Goal: Download file/media

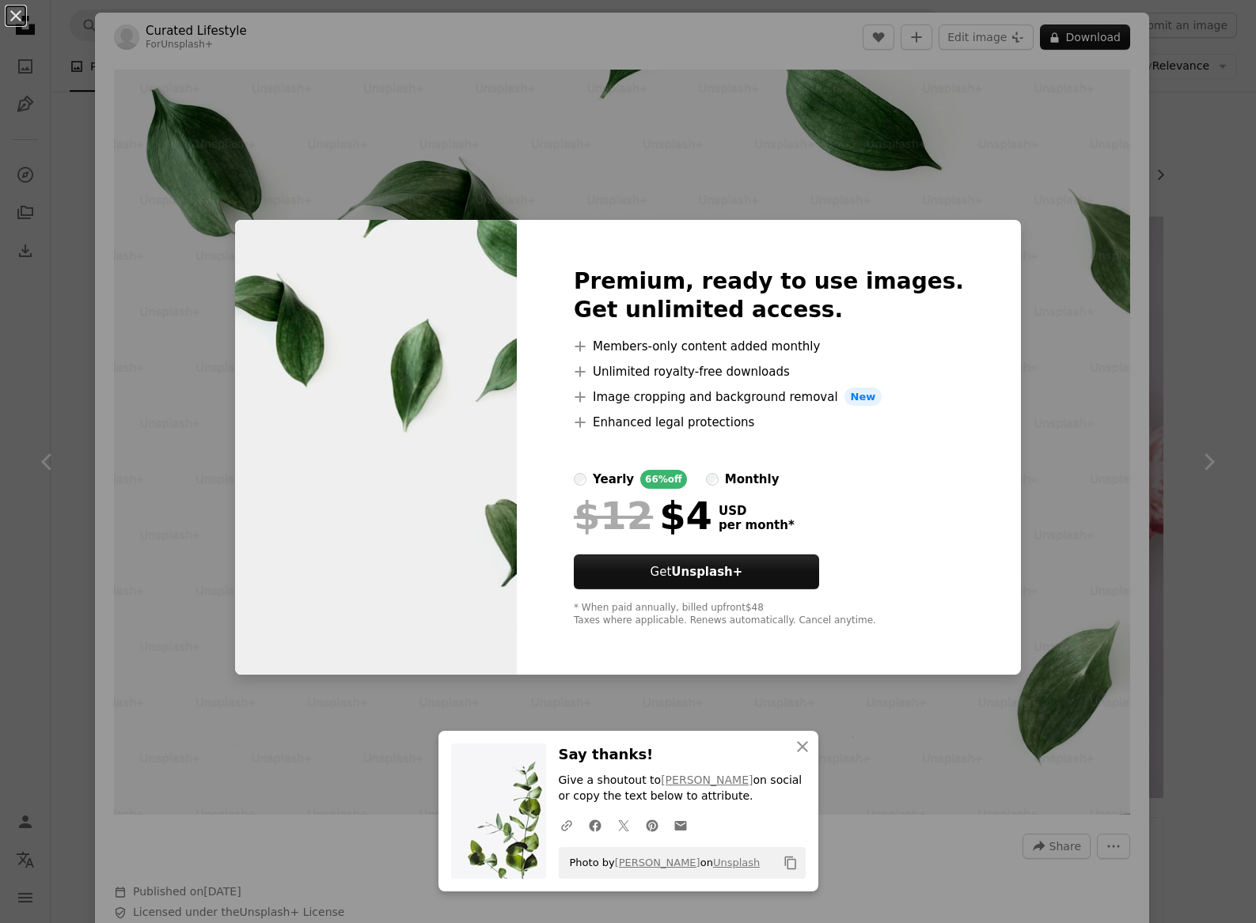
scroll to position [7373, 0]
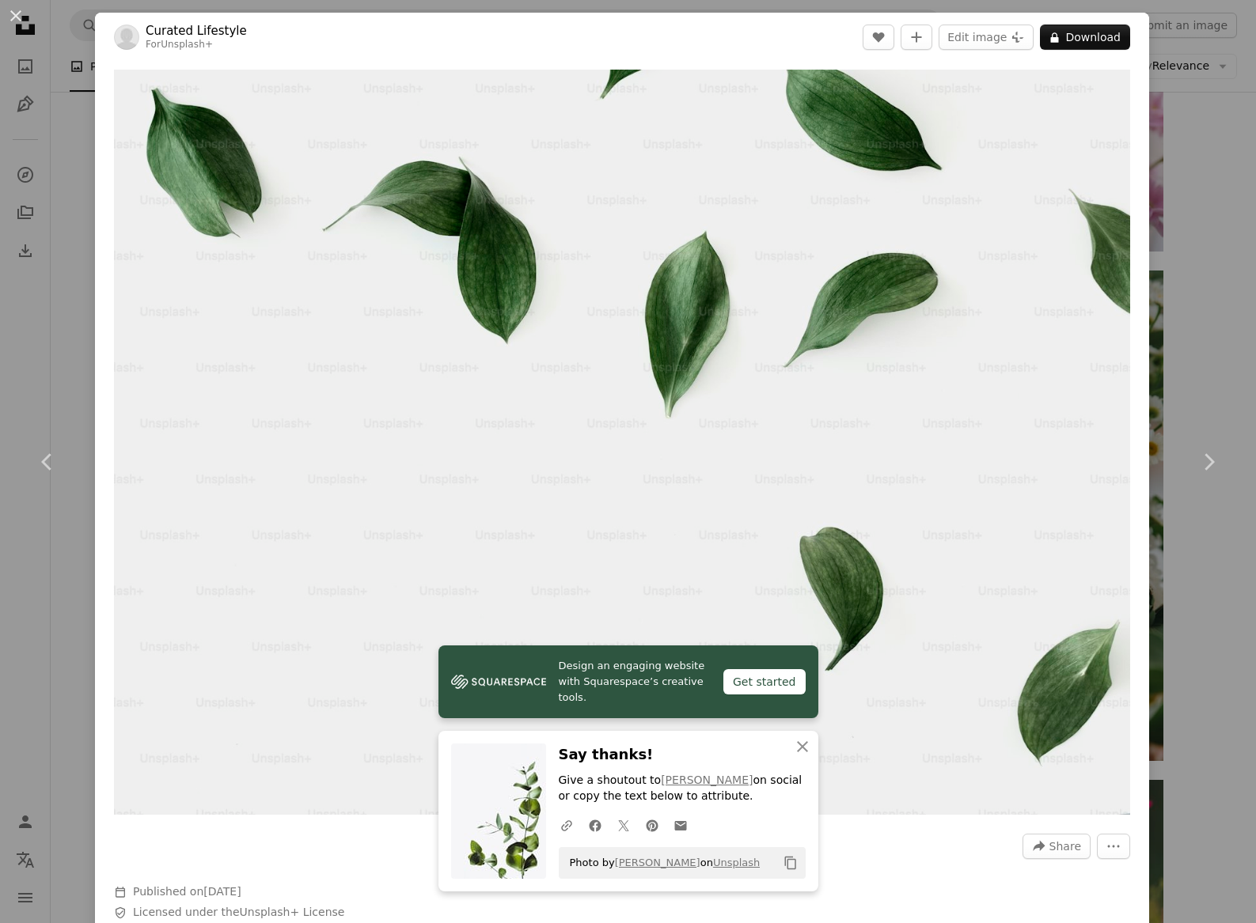
click at [1174, 116] on div "An X shape Chevron left Chevron right Design an engaging website with Squarespa…" at bounding box center [628, 461] width 1256 height 923
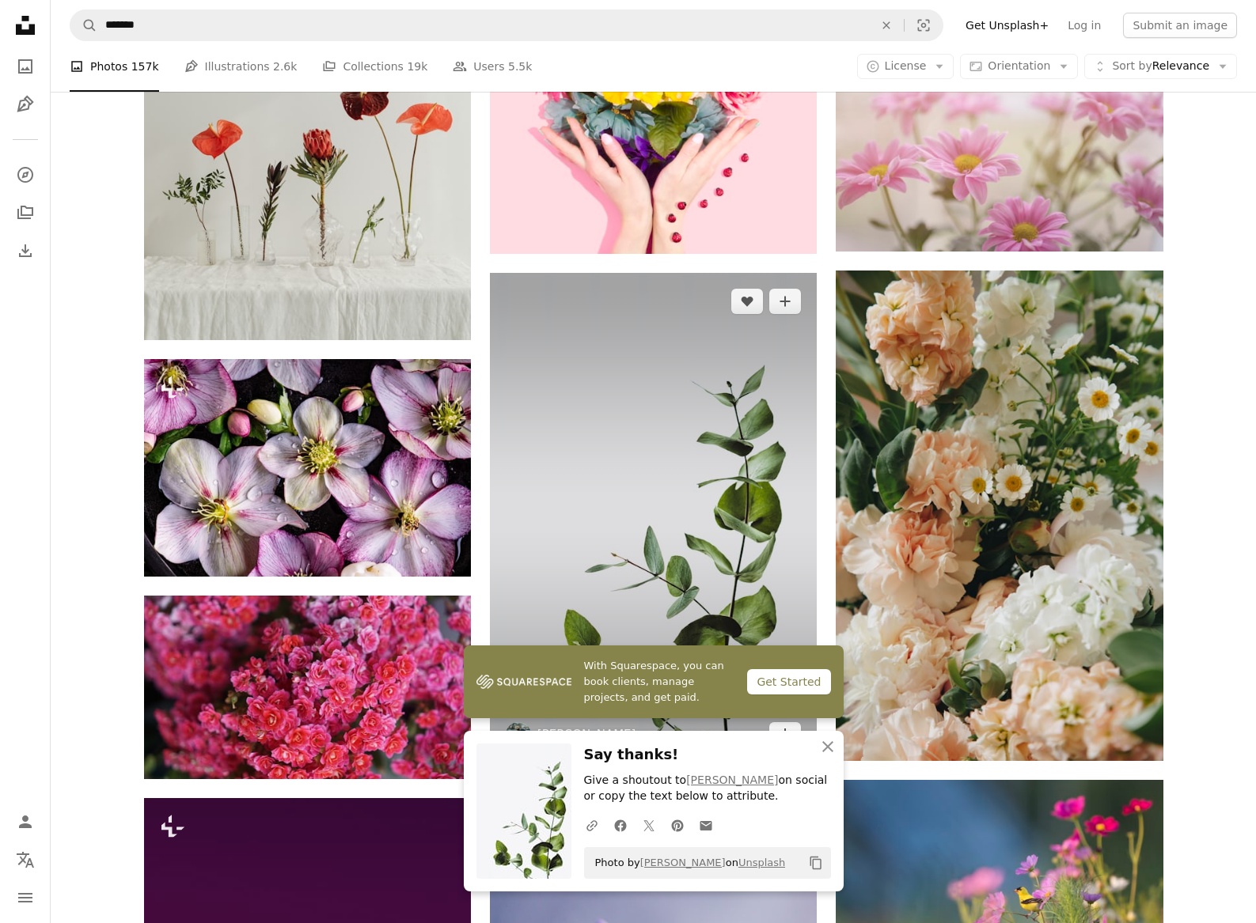
click at [623, 487] on img at bounding box center [653, 518] width 327 height 491
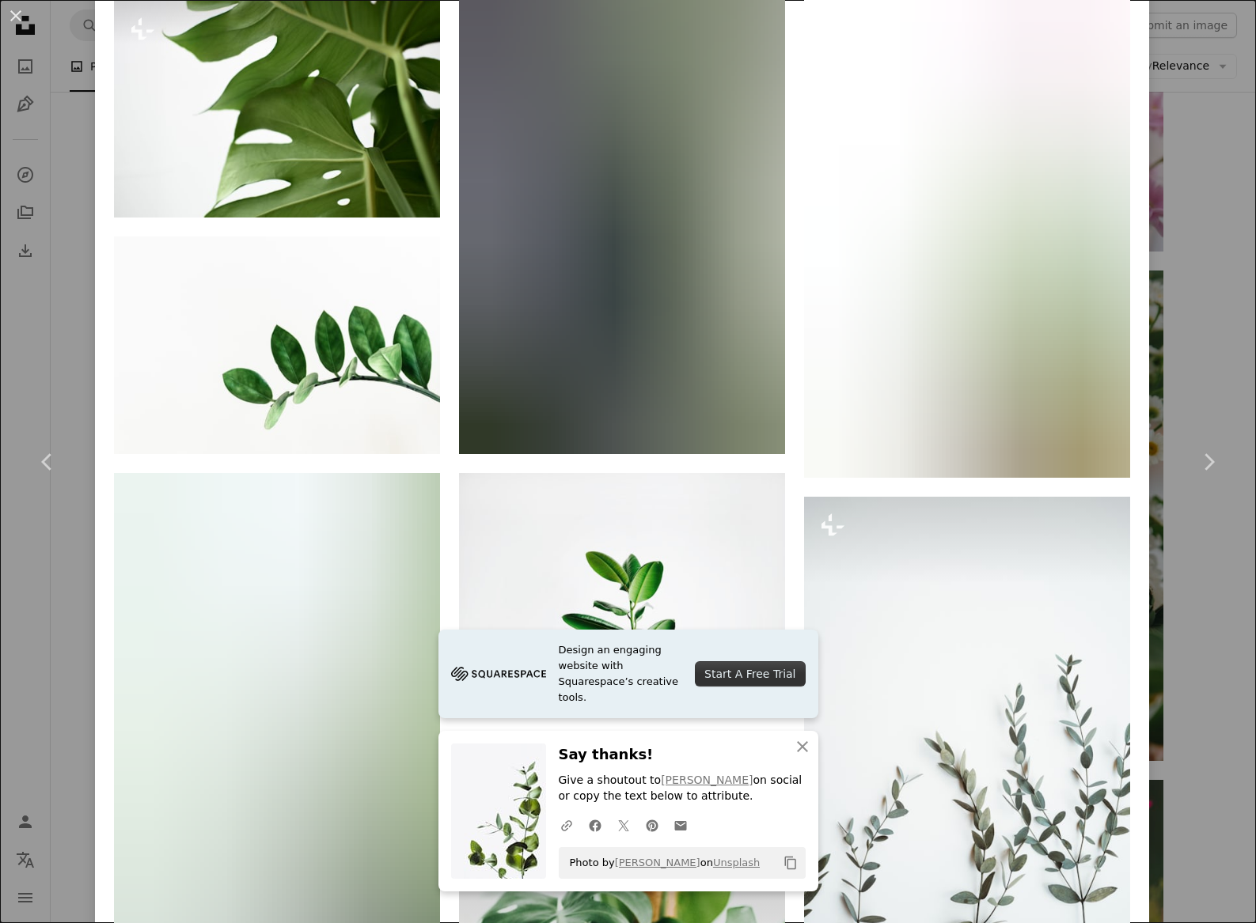
scroll to position [4003, 0]
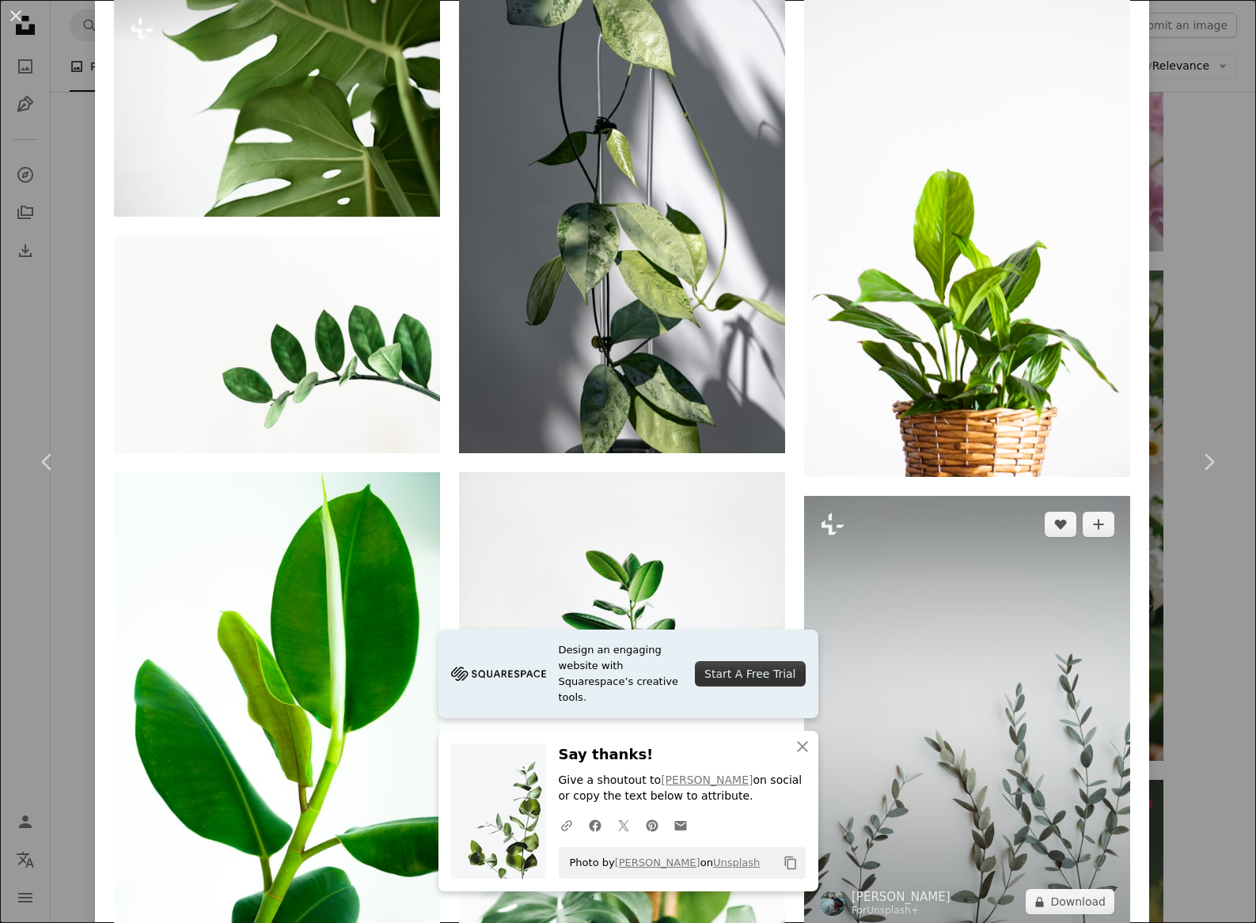
click at [919, 553] on img at bounding box center [967, 713] width 326 height 435
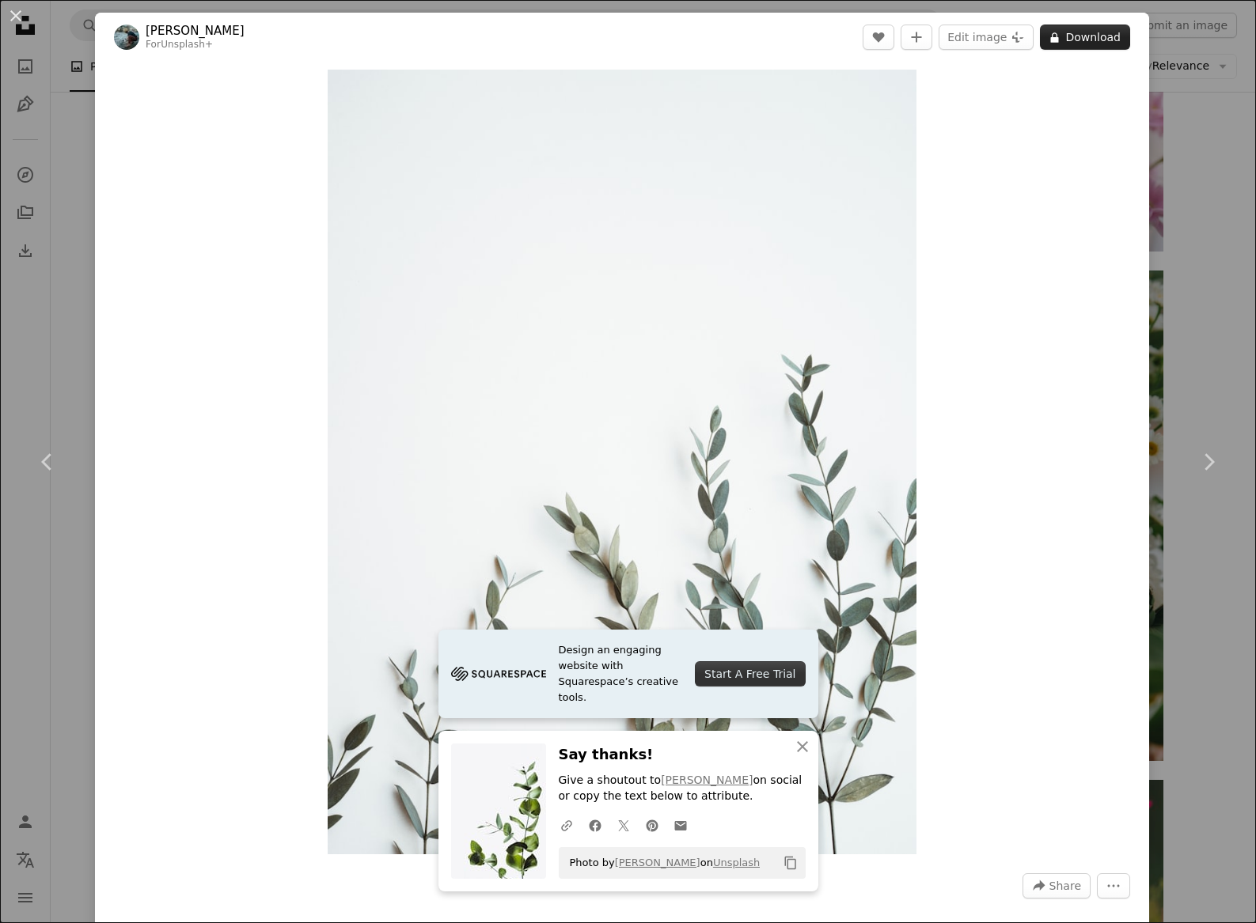
click at [1093, 42] on button "A lock Download" at bounding box center [1085, 37] width 90 height 25
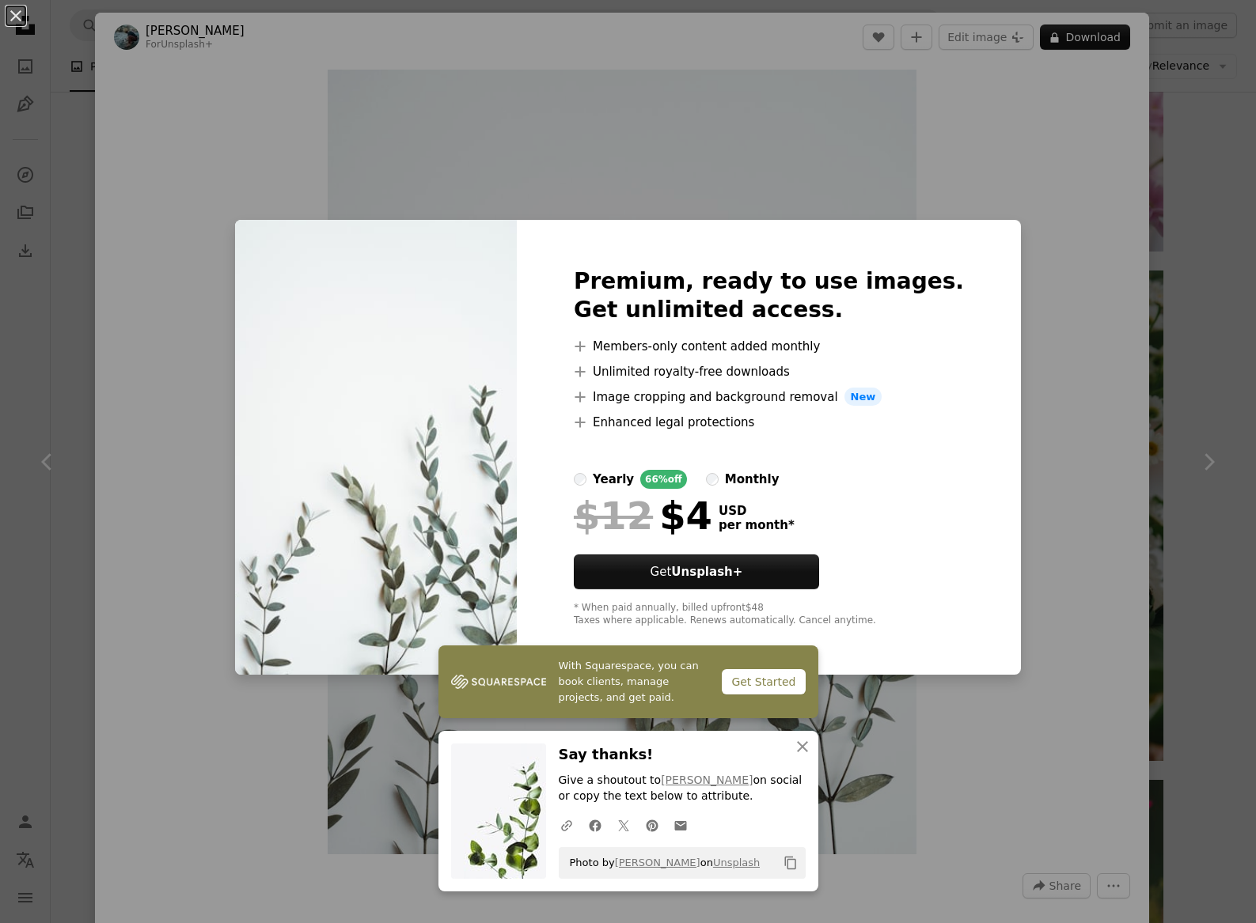
click at [1210, 137] on div "An X shape With Squarespace, you can book clients, manage projects, and get pai…" at bounding box center [628, 461] width 1256 height 923
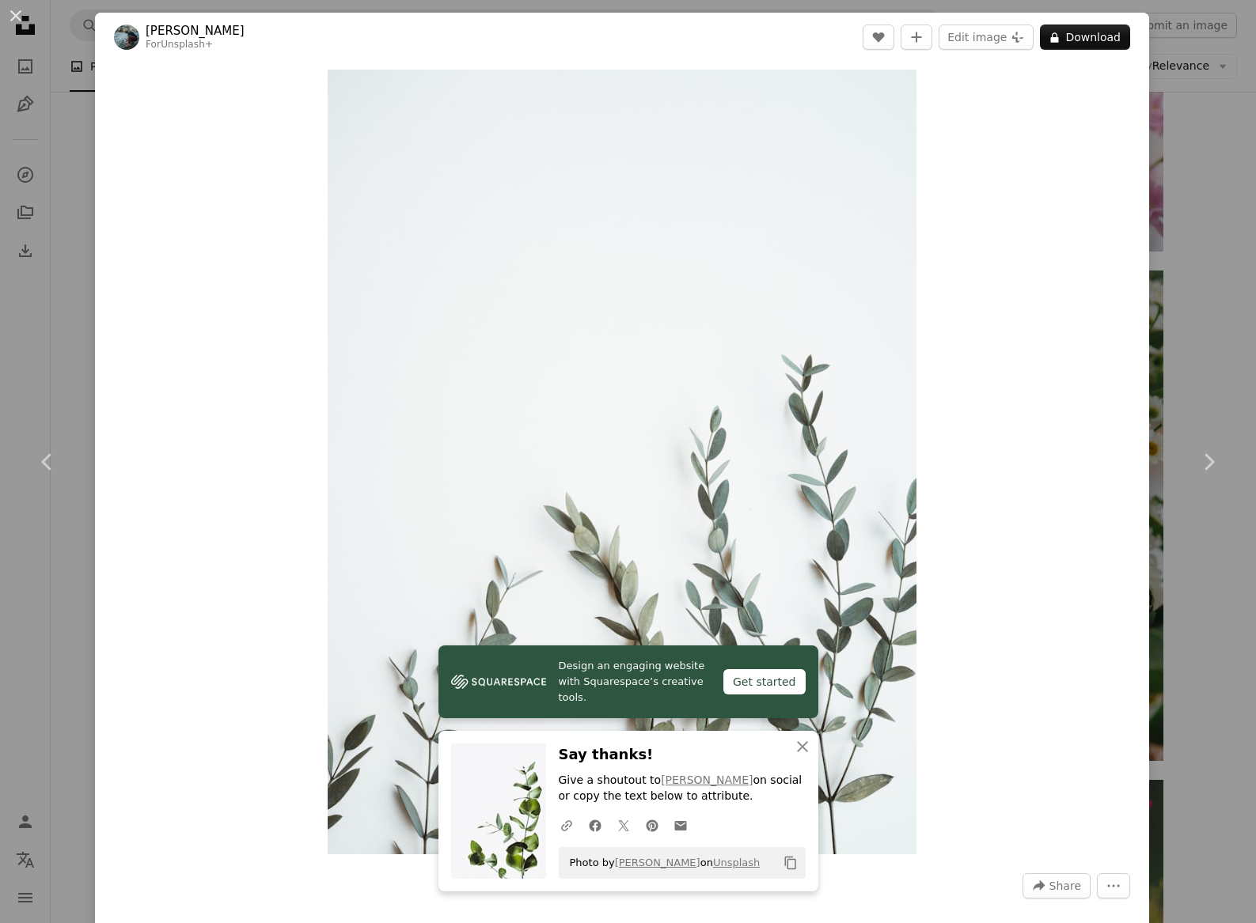
click at [1206, 149] on div "An X shape Chevron left Chevron right Design an engaging website with Squarespa…" at bounding box center [628, 461] width 1256 height 923
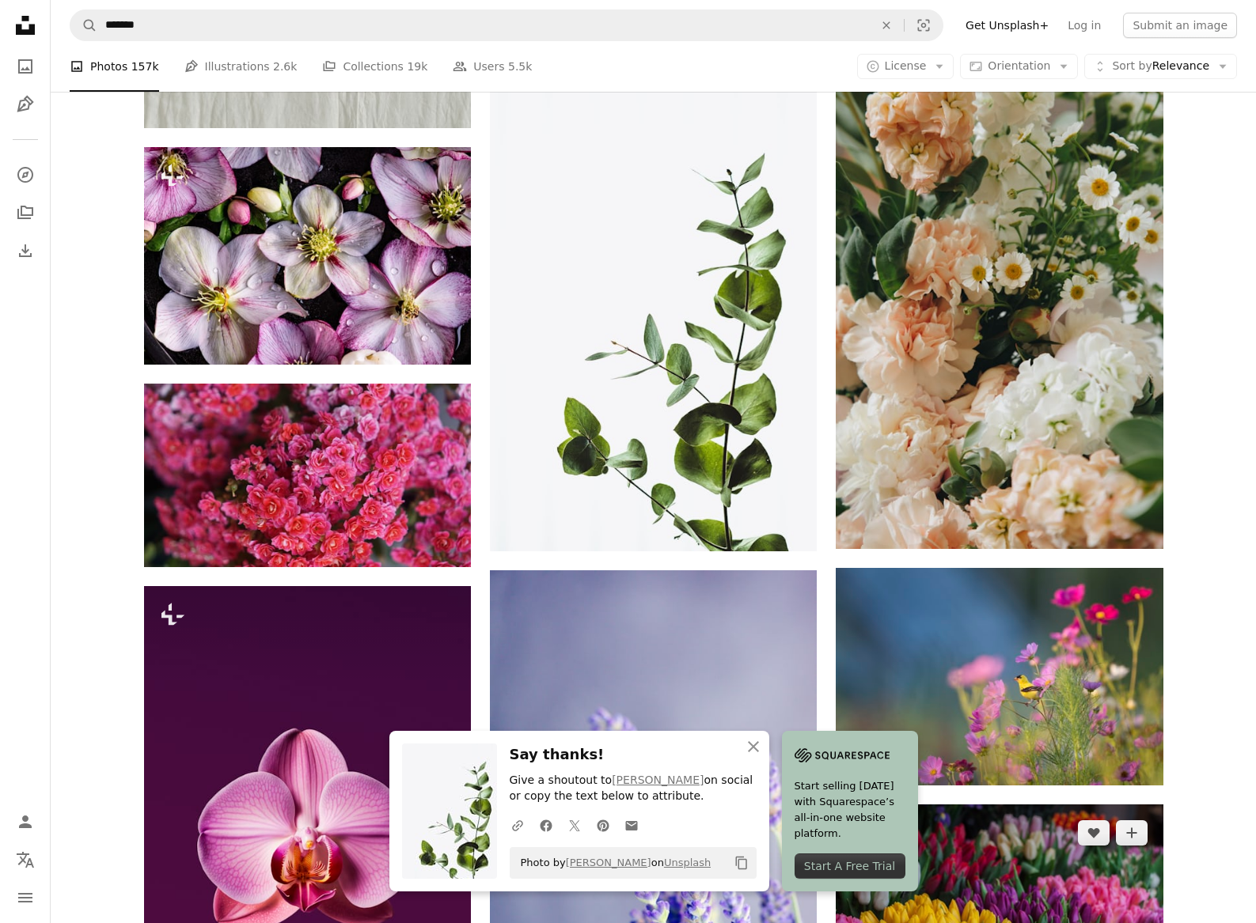
scroll to position [7510, 0]
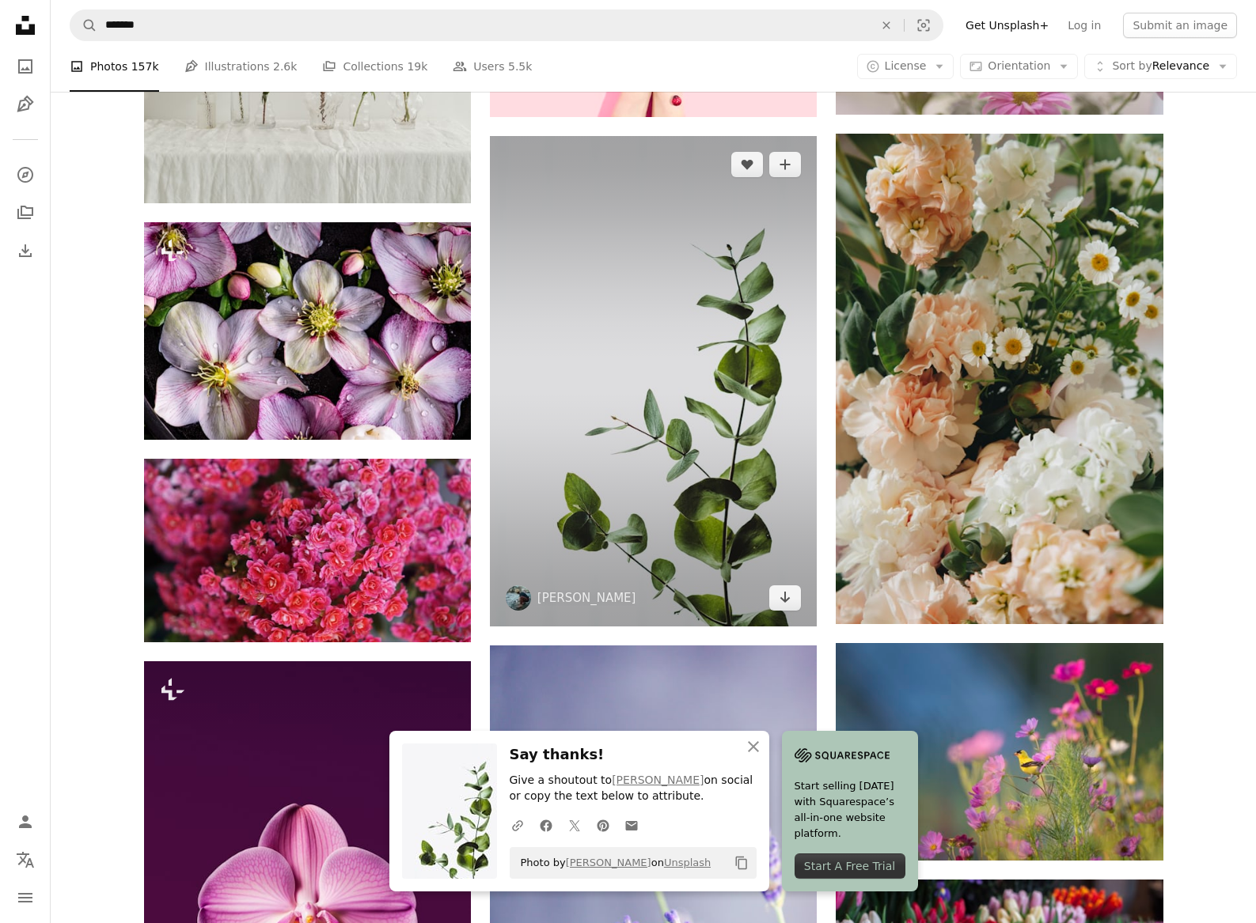
click at [734, 395] on img at bounding box center [653, 381] width 327 height 491
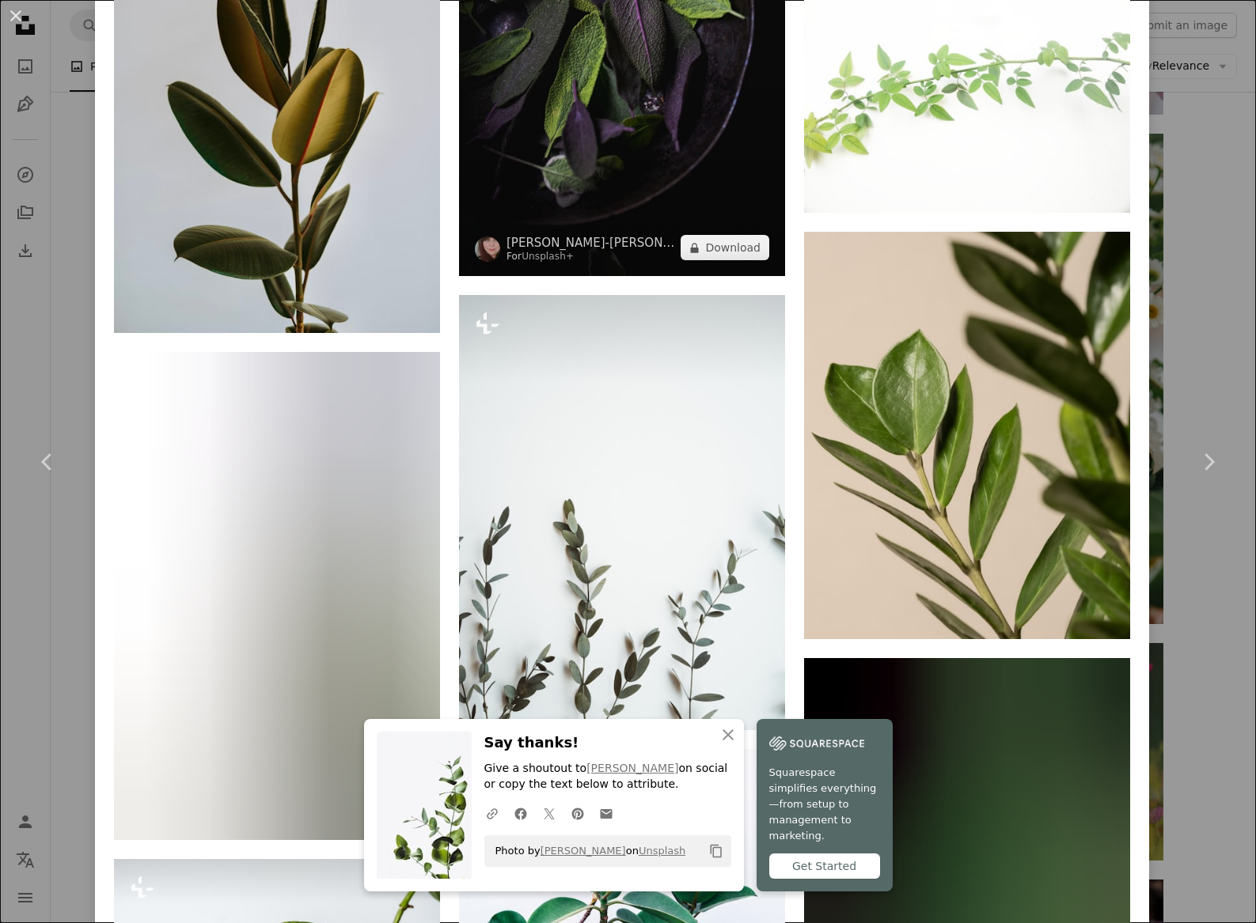
scroll to position [10841, 0]
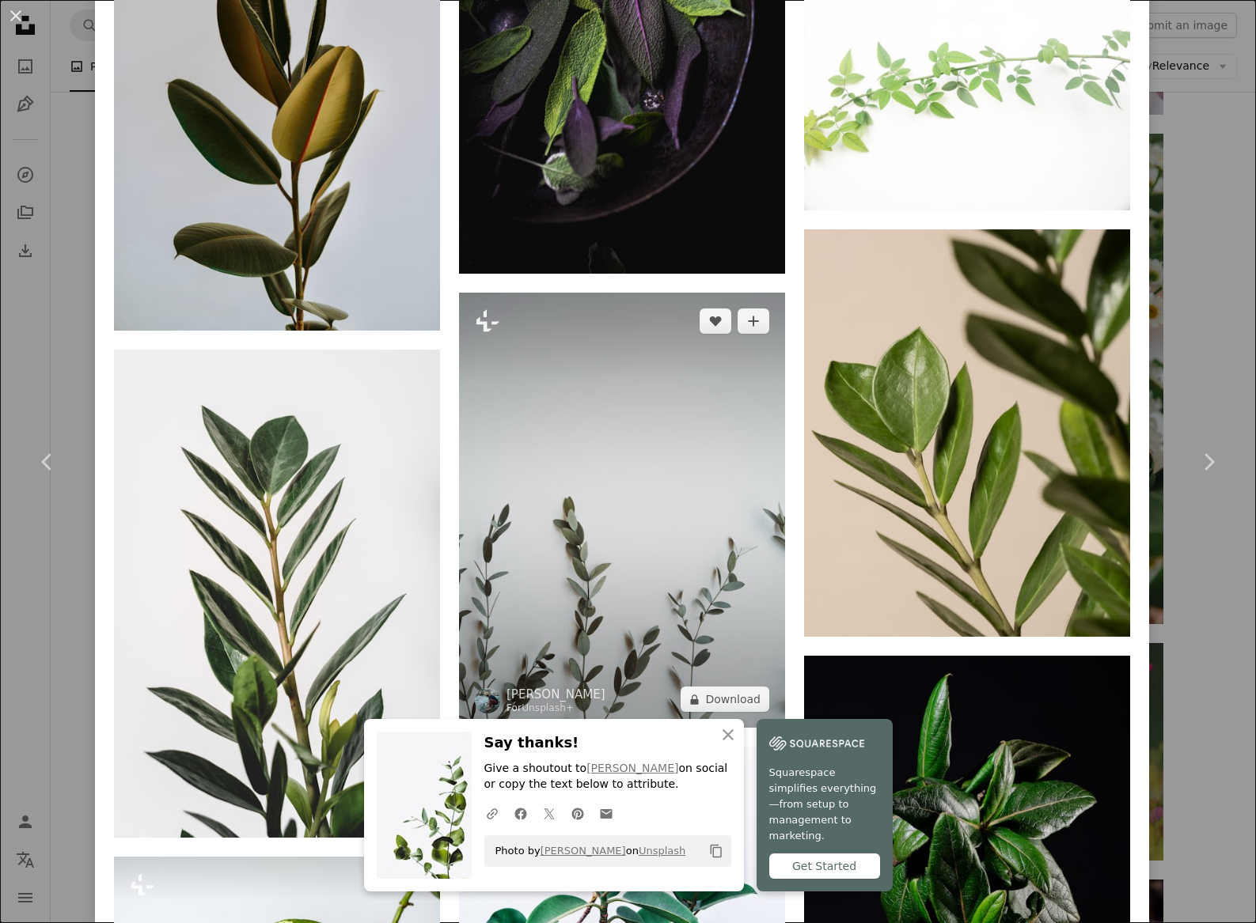
click at [574, 399] on img at bounding box center [622, 510] width 326 height 435
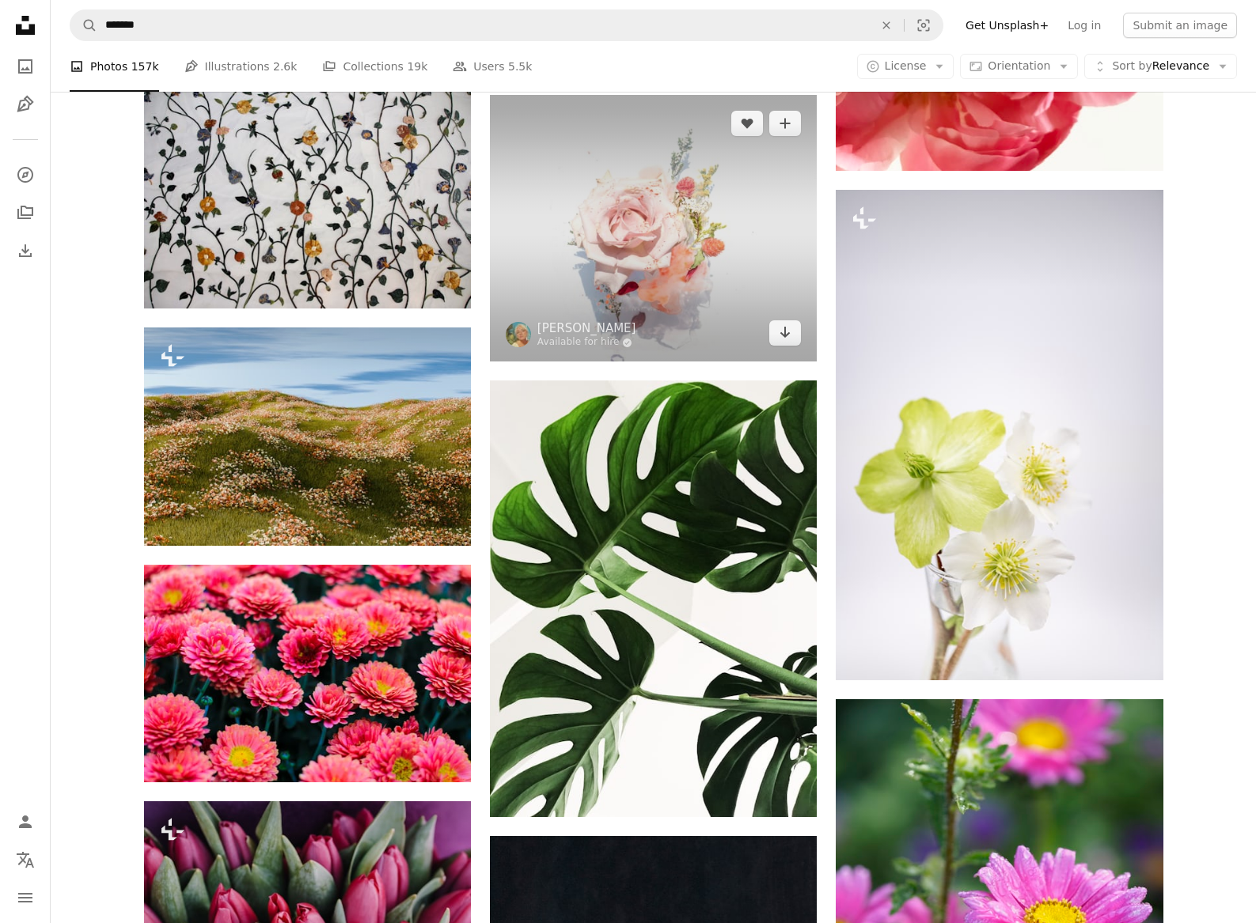
scroll to position [21259, 0]
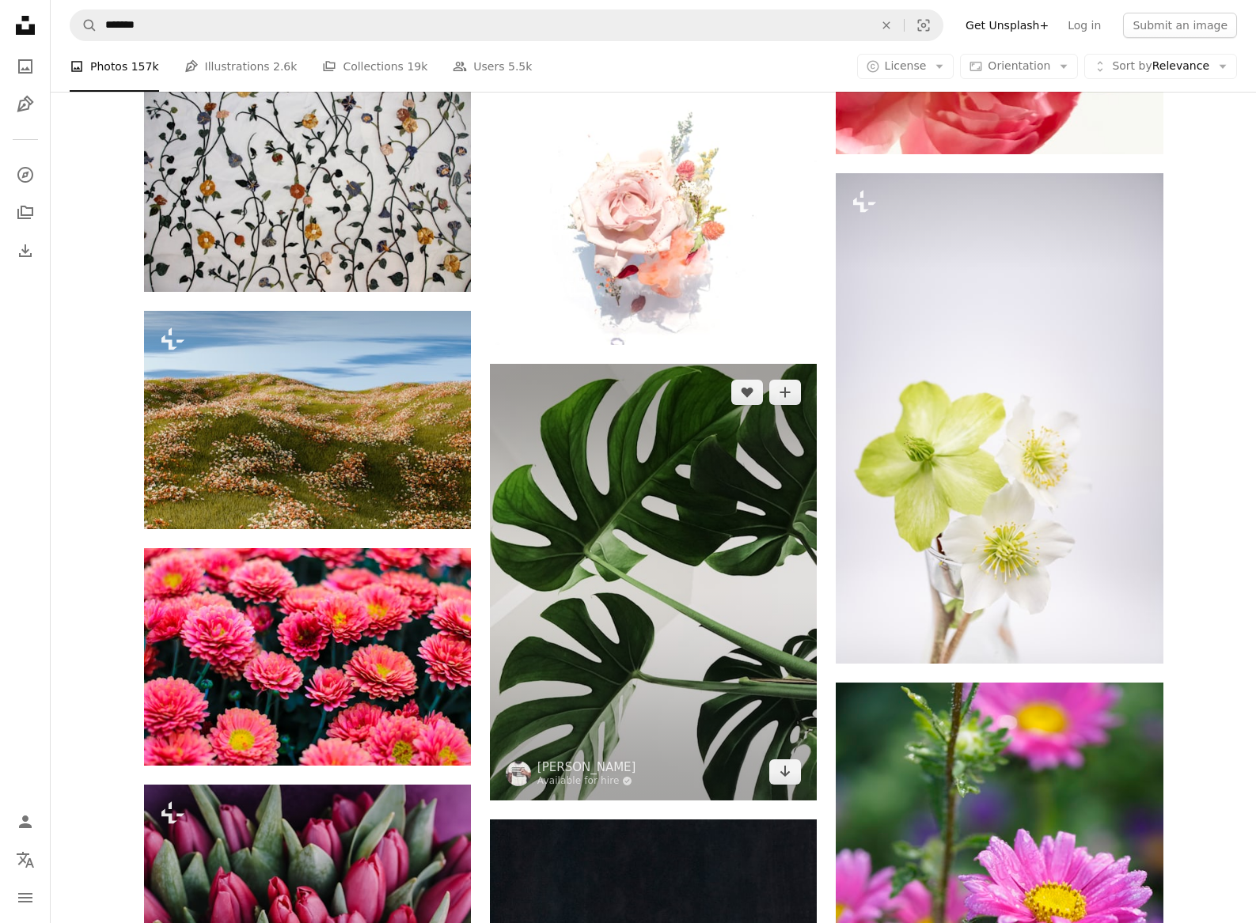
click at [650, 593] on img at bounding box center [653, 582] width 327 height 436
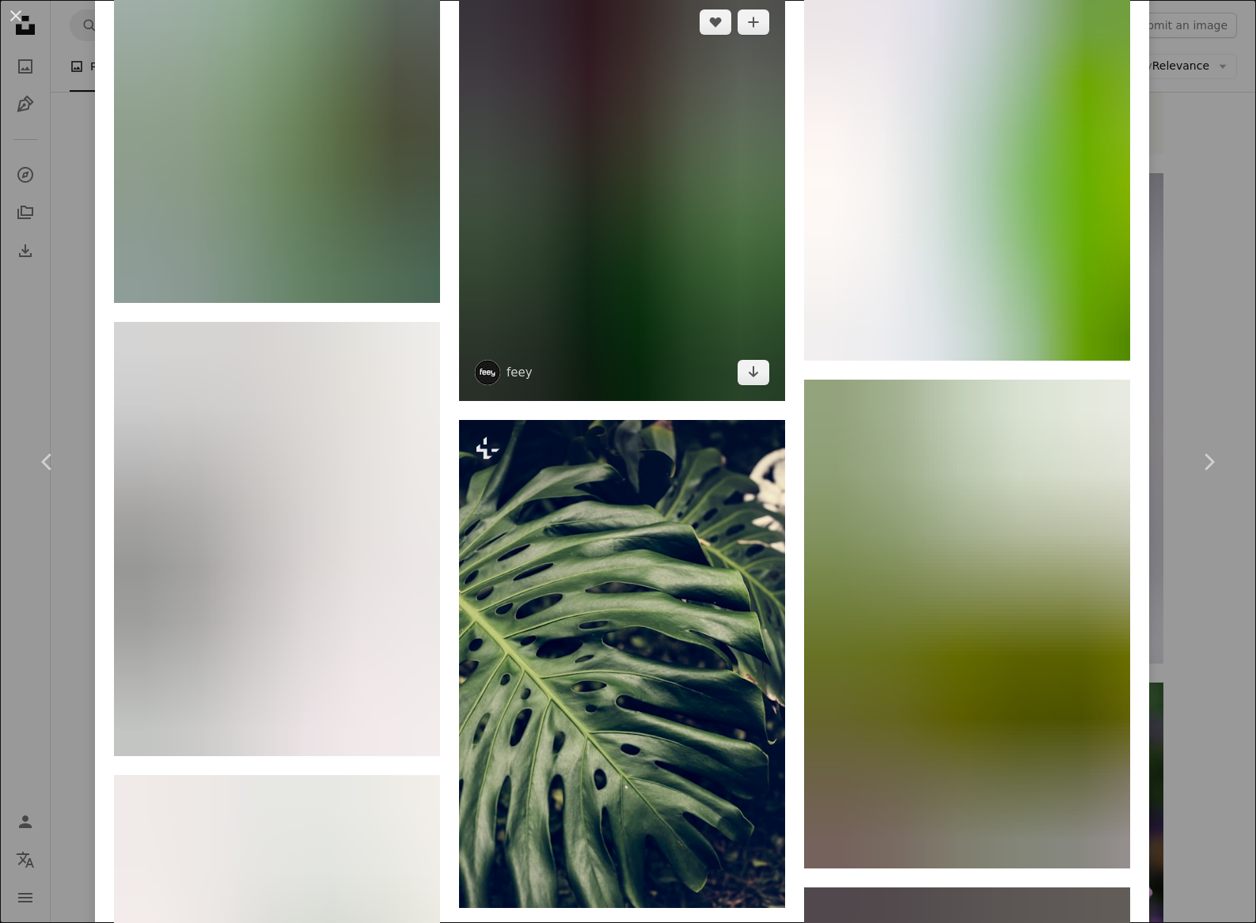
scroll to position [16198, 0]
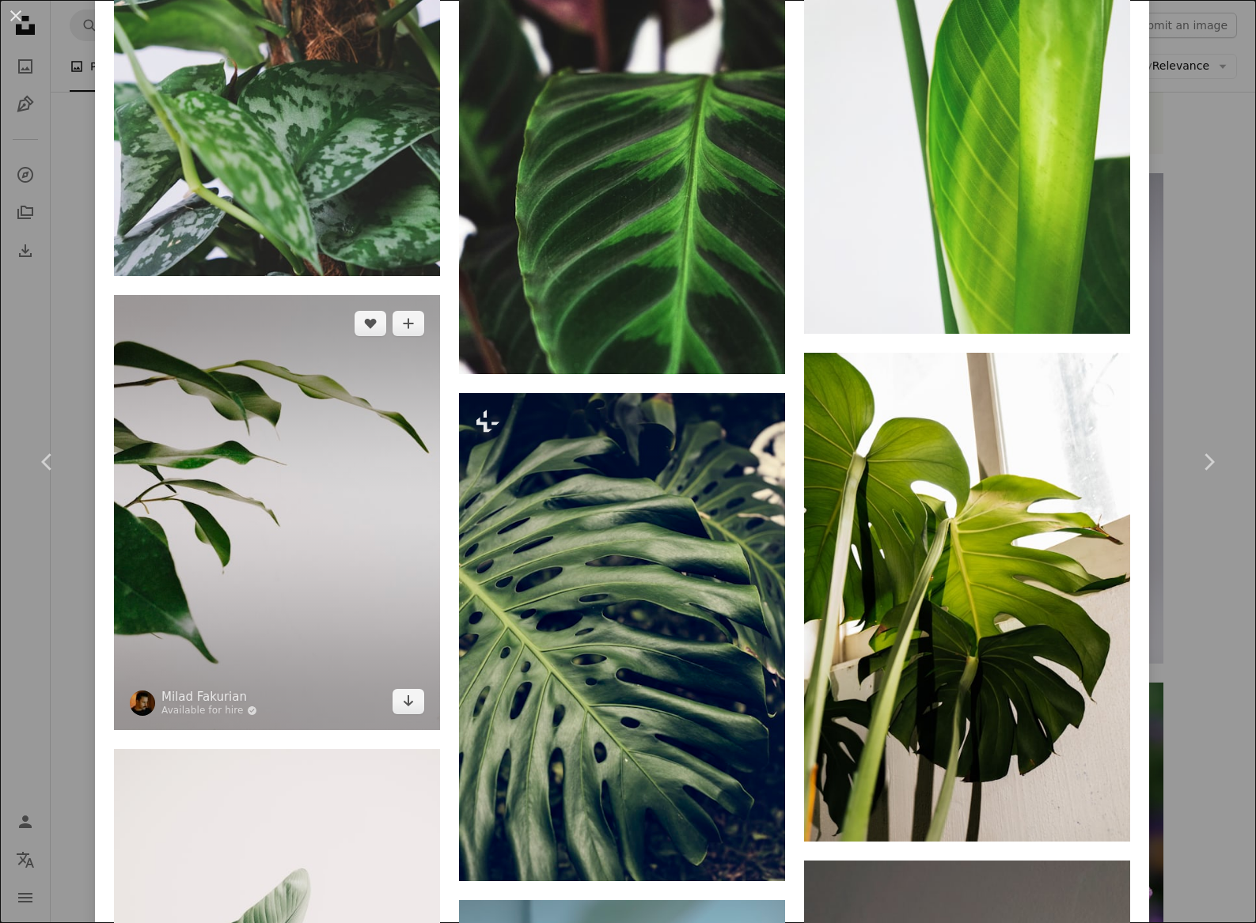
click at [345, 360] on img at bounding box center [277, 512] width 326 height 435
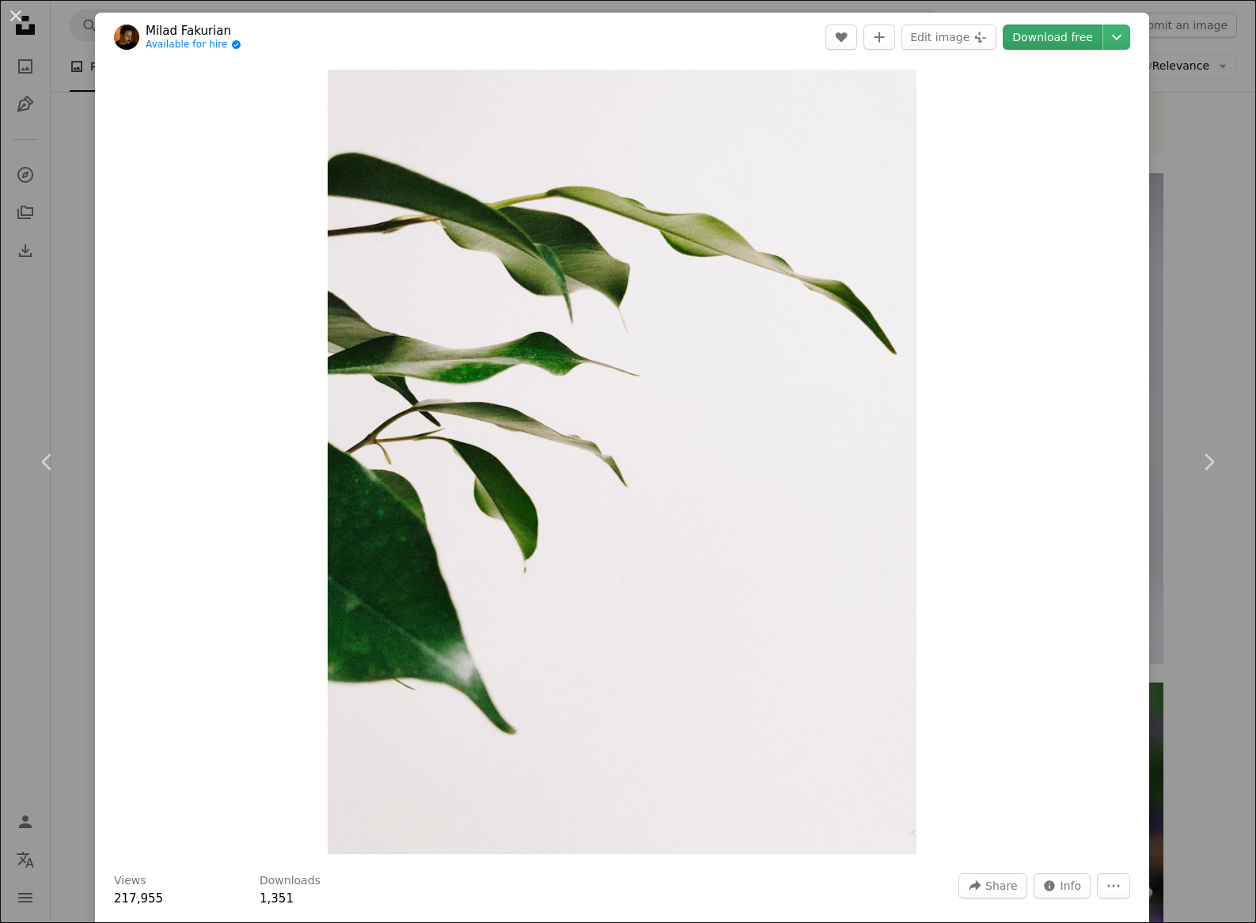
click at [1077, 40] on link "Download free" at bounding box center [1052, 37] width 100 height 25
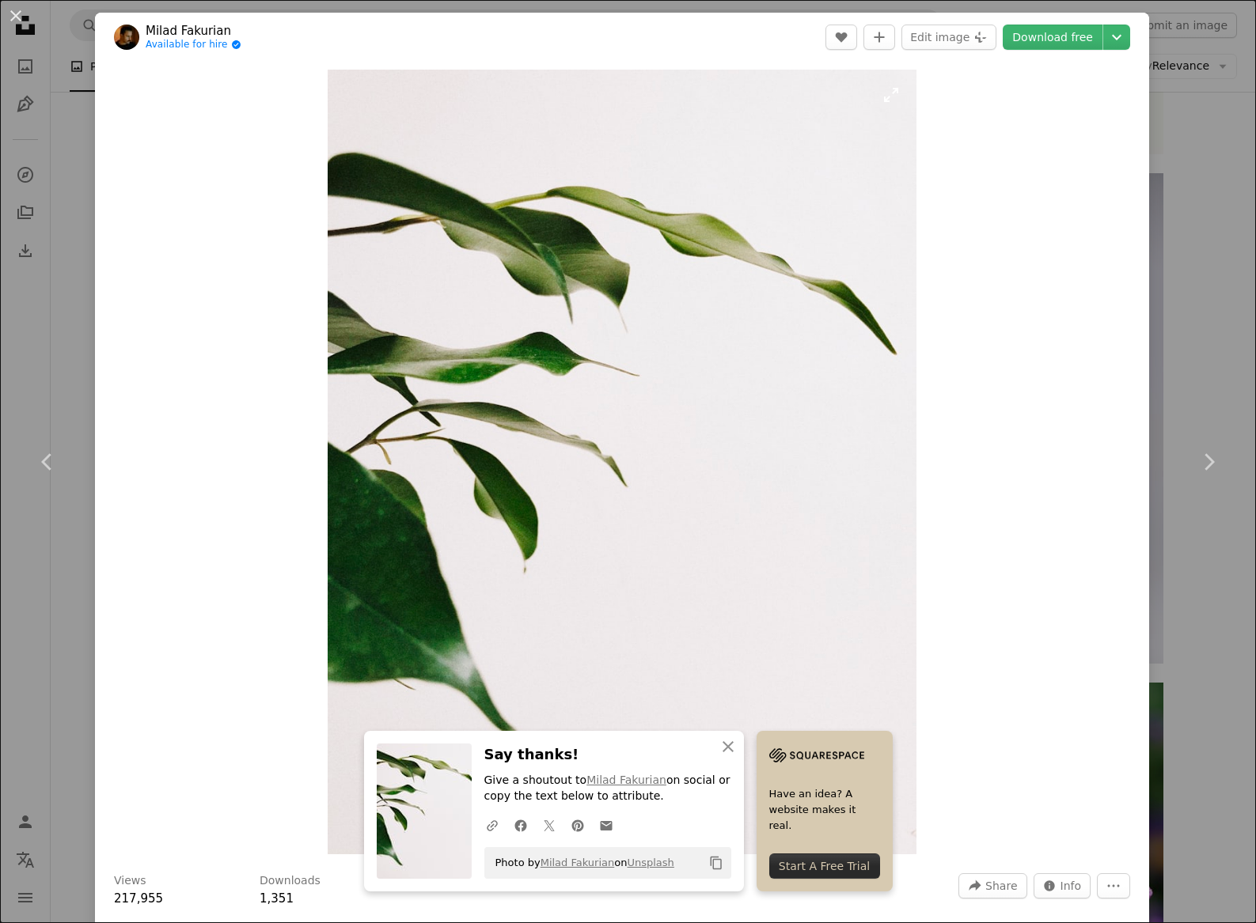
scroll to position [-17, 0]
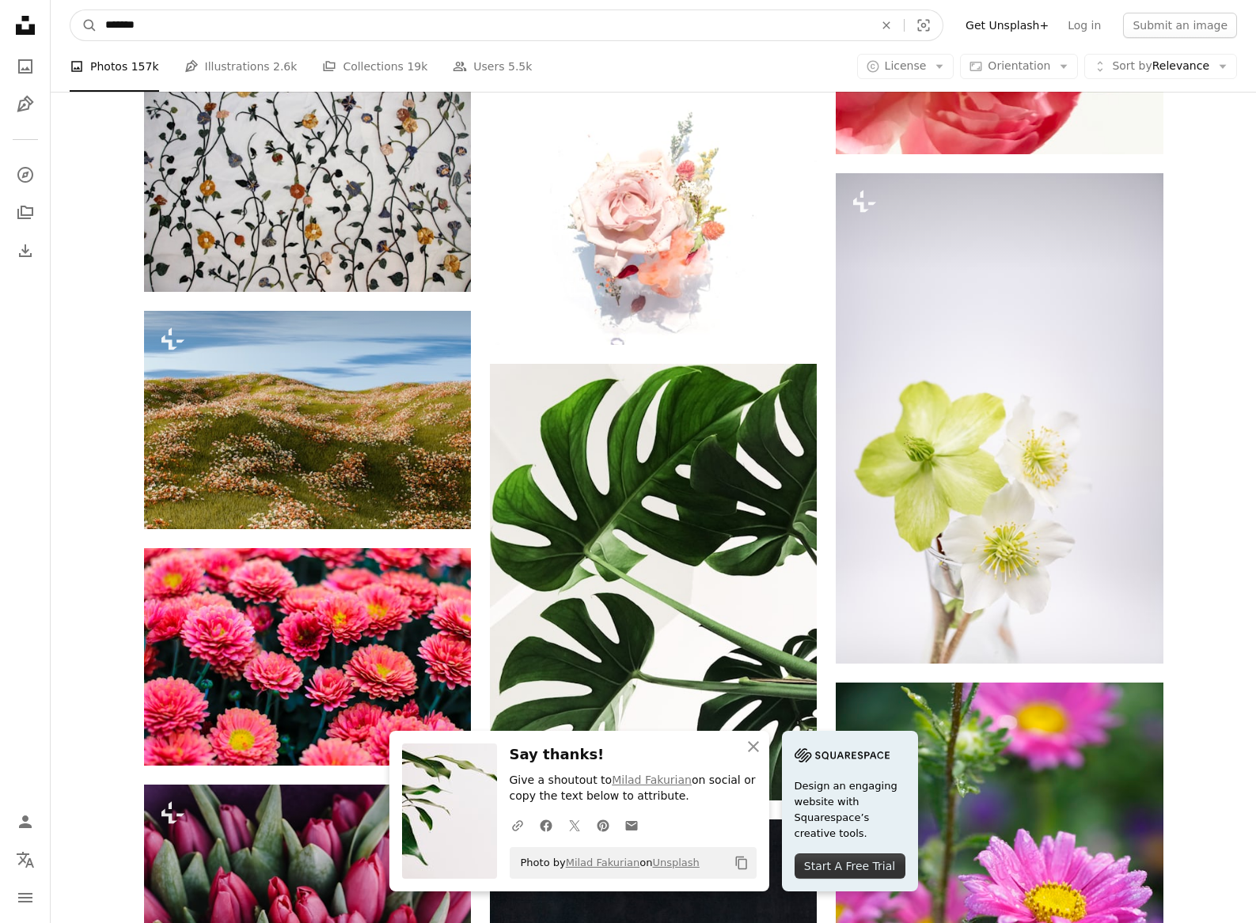
click at [120, 17] on input "*******" at bounding box center [482, 25] width 771 height 30
type input "*"
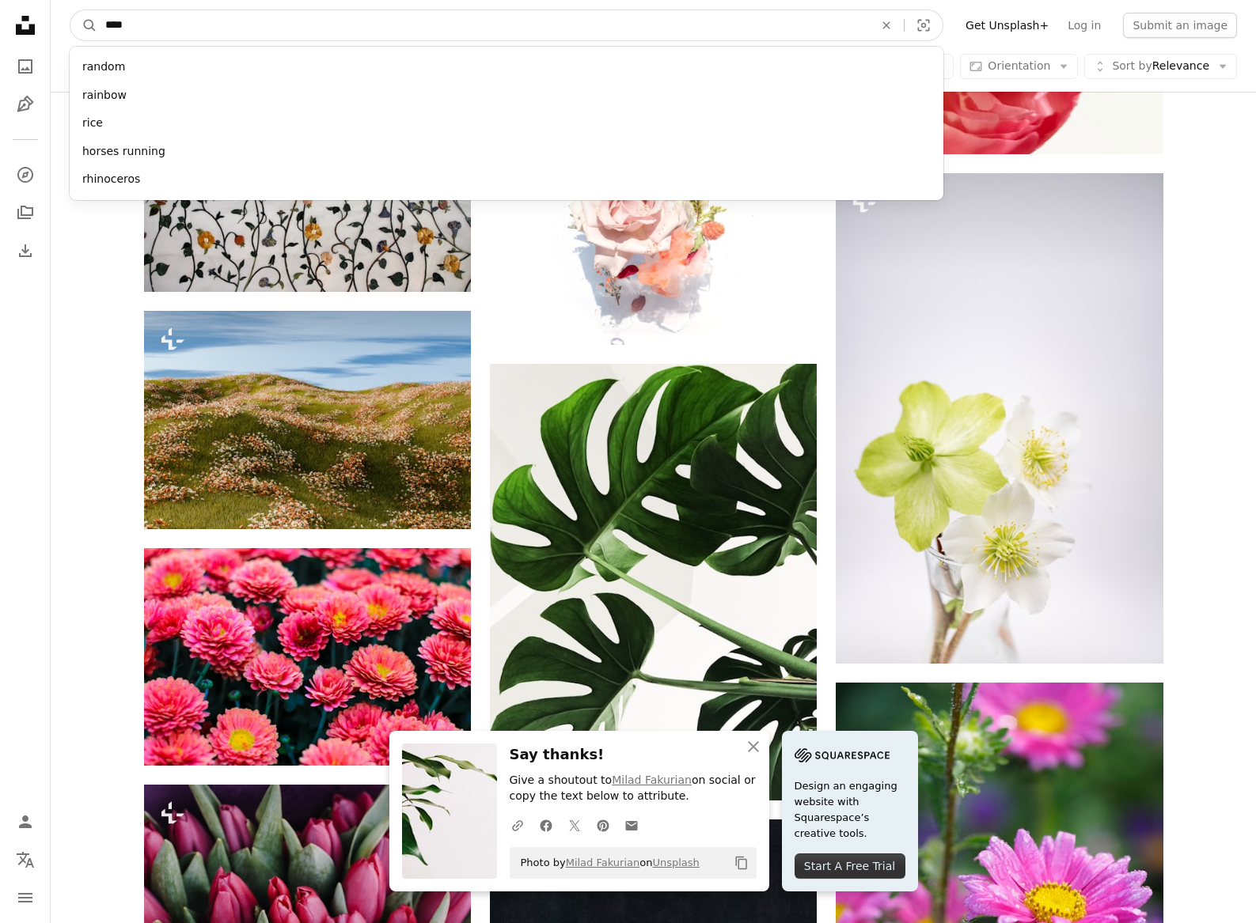
type input "*****"
click at [84, 25] on button "A magnifying glass" at bounding box center [83, 25] width 27 height 30
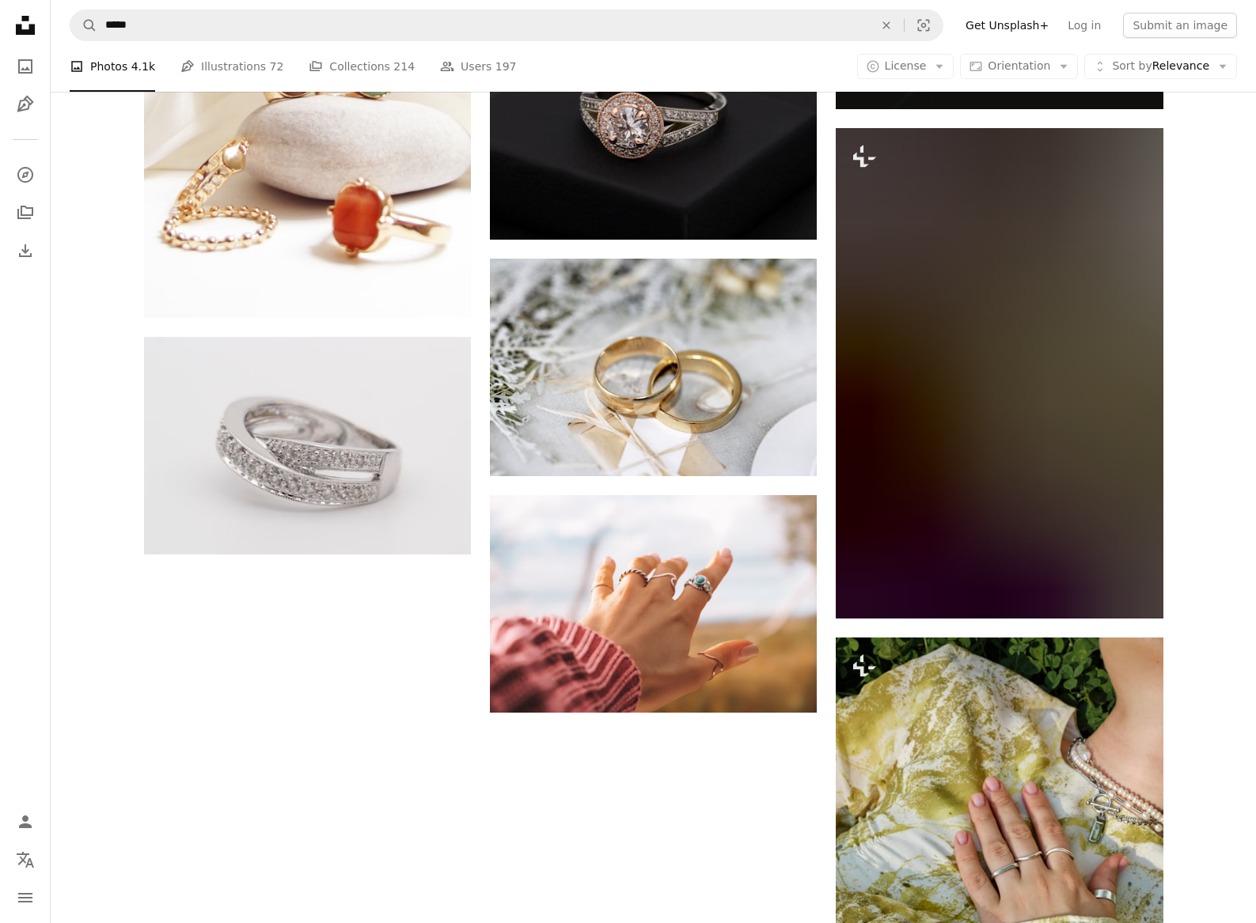
scroll to position [1941, 0]
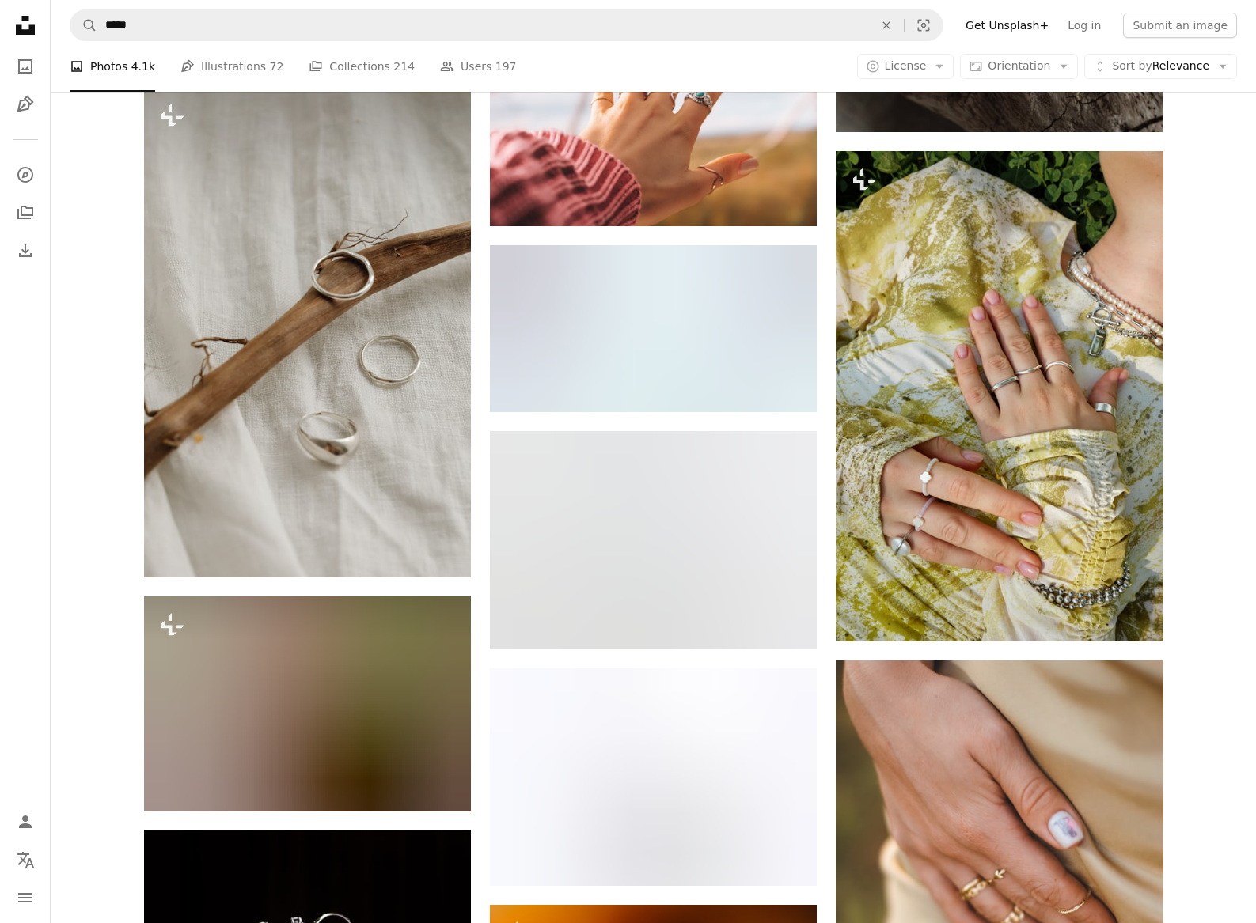
scroll to position [2486, 0]
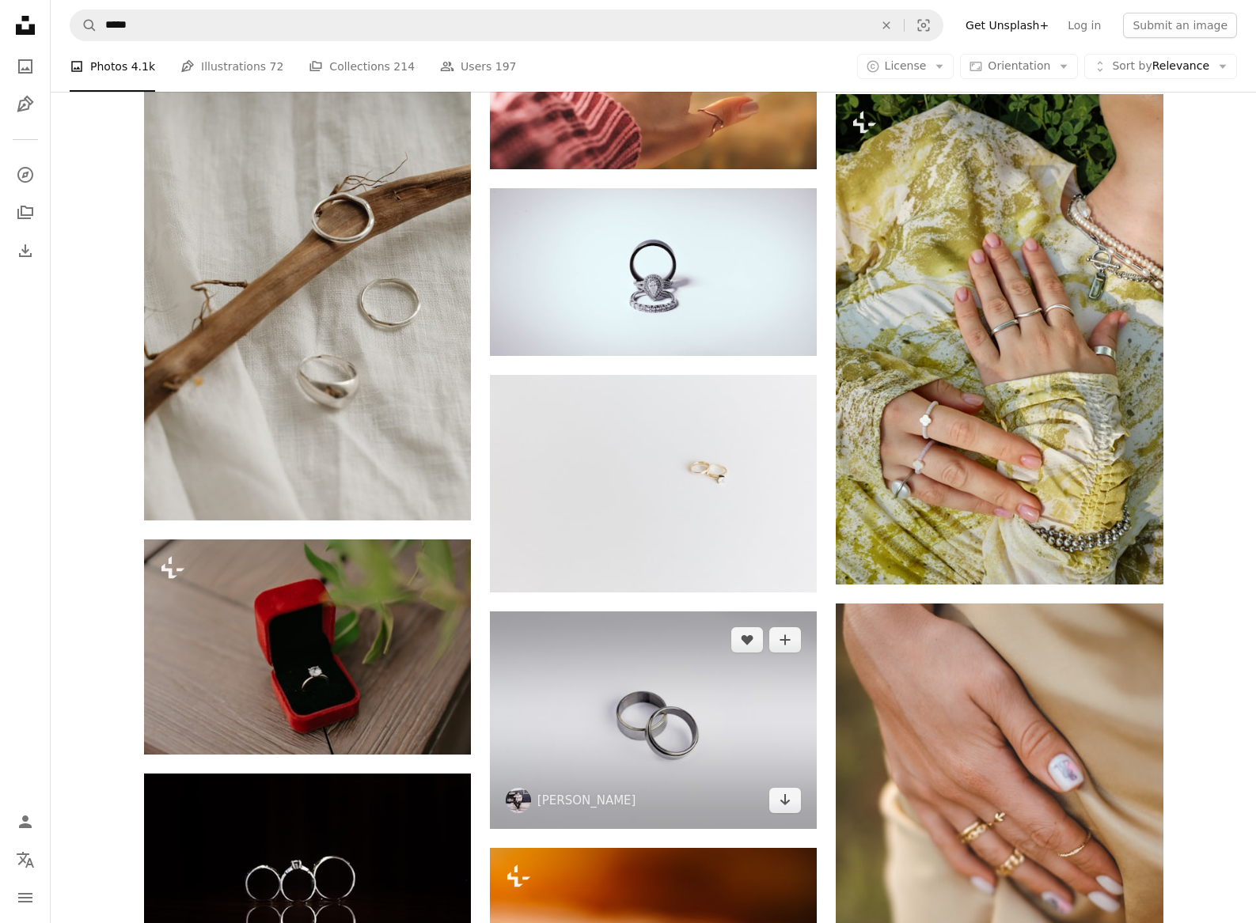
click at [661, 612] on img at bounding box center [653, 721] width 327 height 218
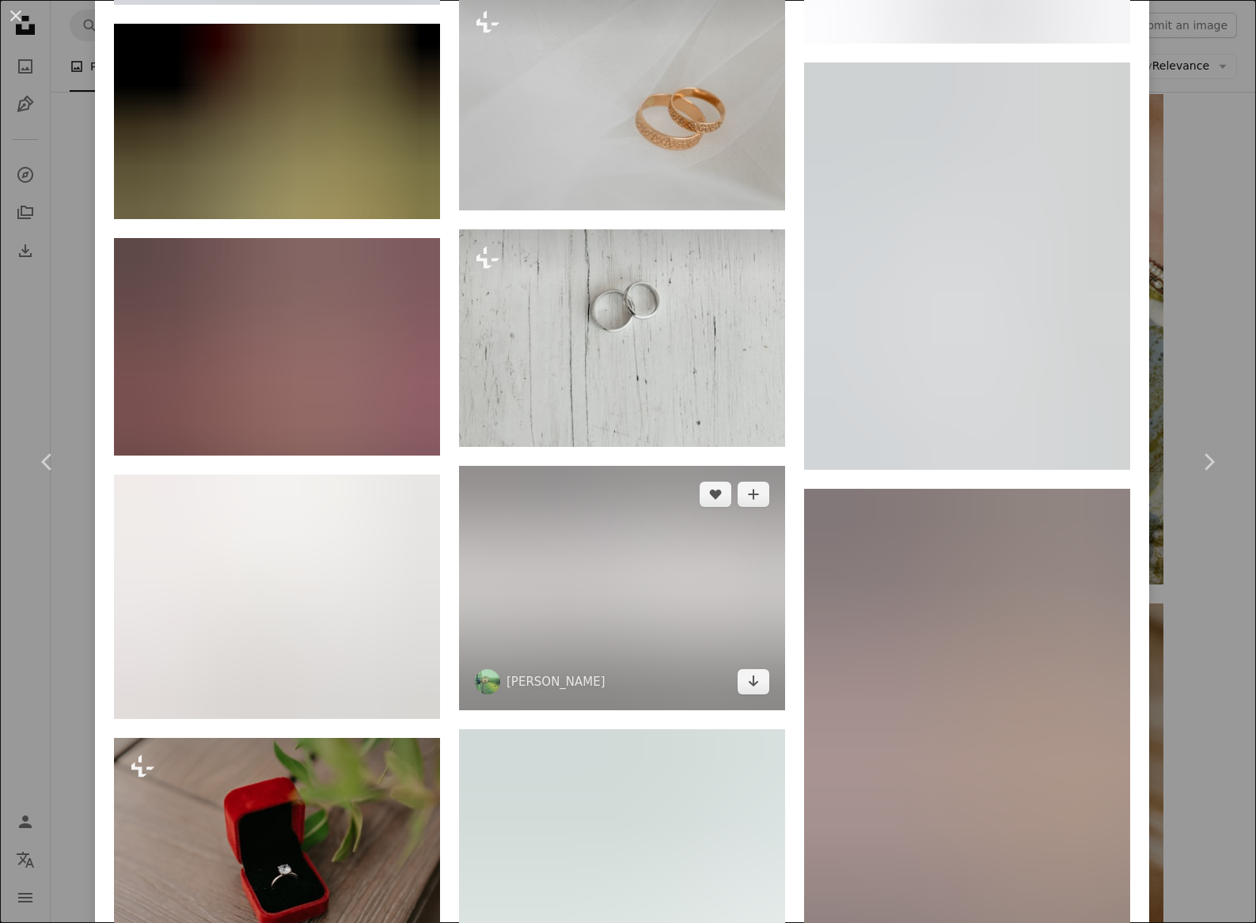
scroll to position [3499, 0]
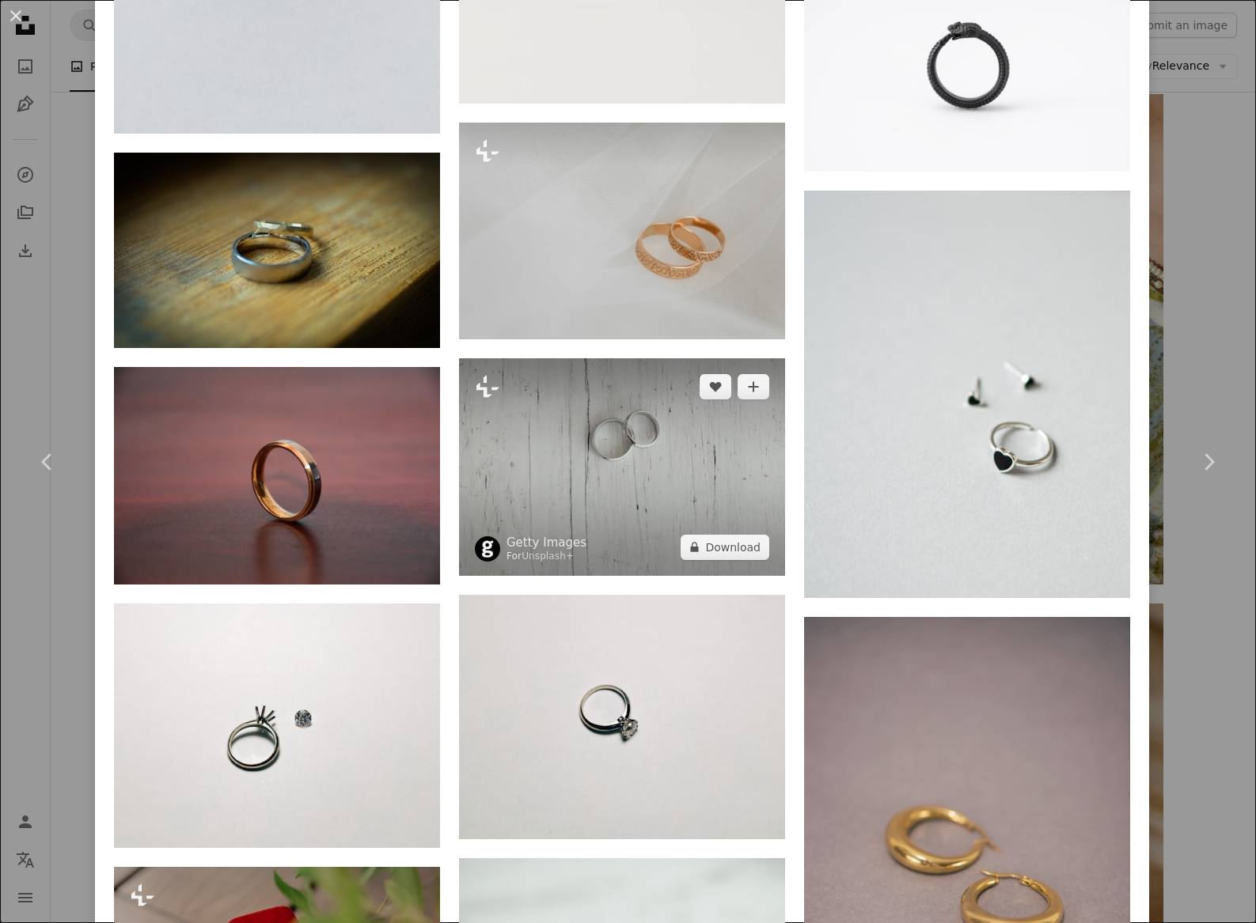
click at [636, 358] on img at bounding box center [622, 466] width 326 height 217
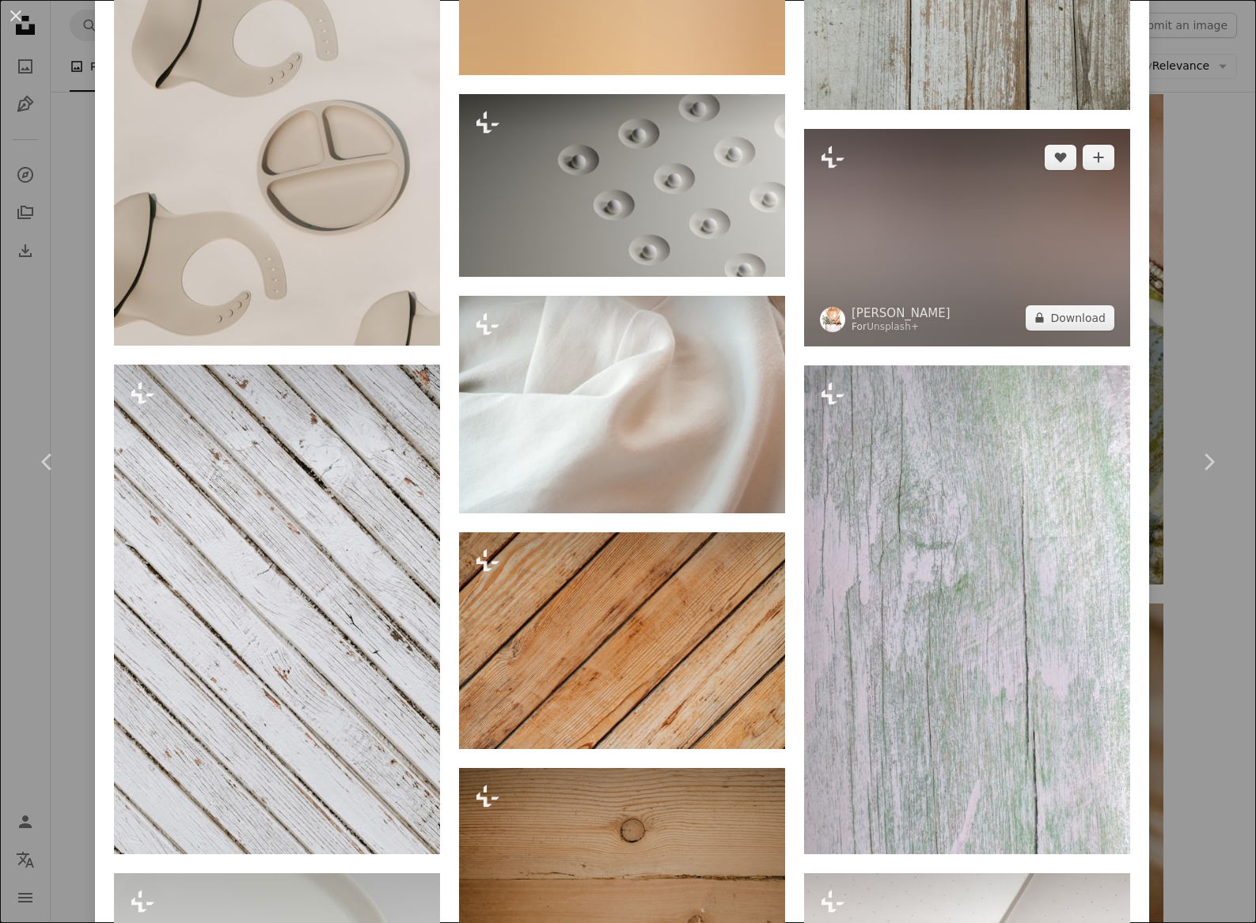
scroll to position [1763, 0]
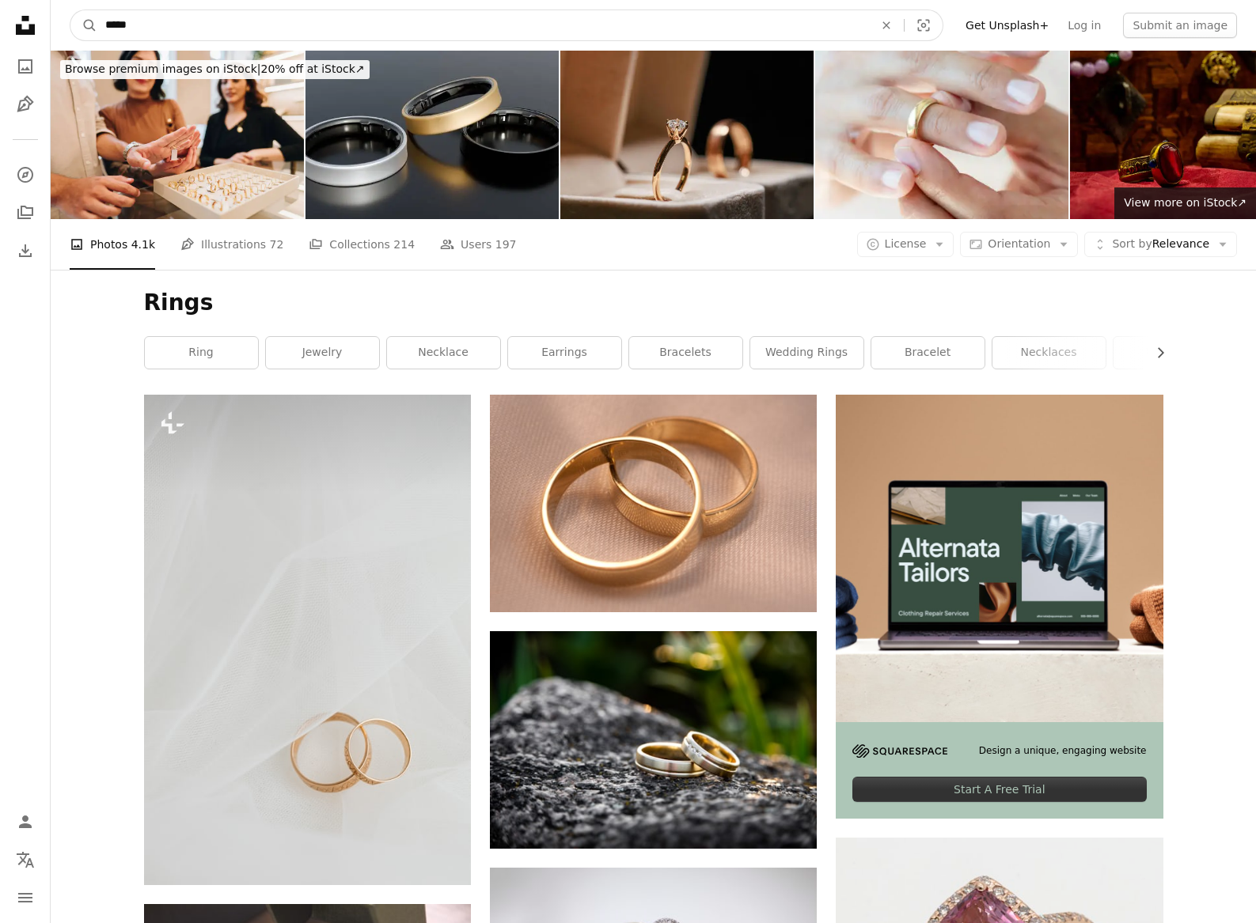
click at [112, 28] on input "*****" at bounding box center [482, 25] width 771 height 30
type input "*"
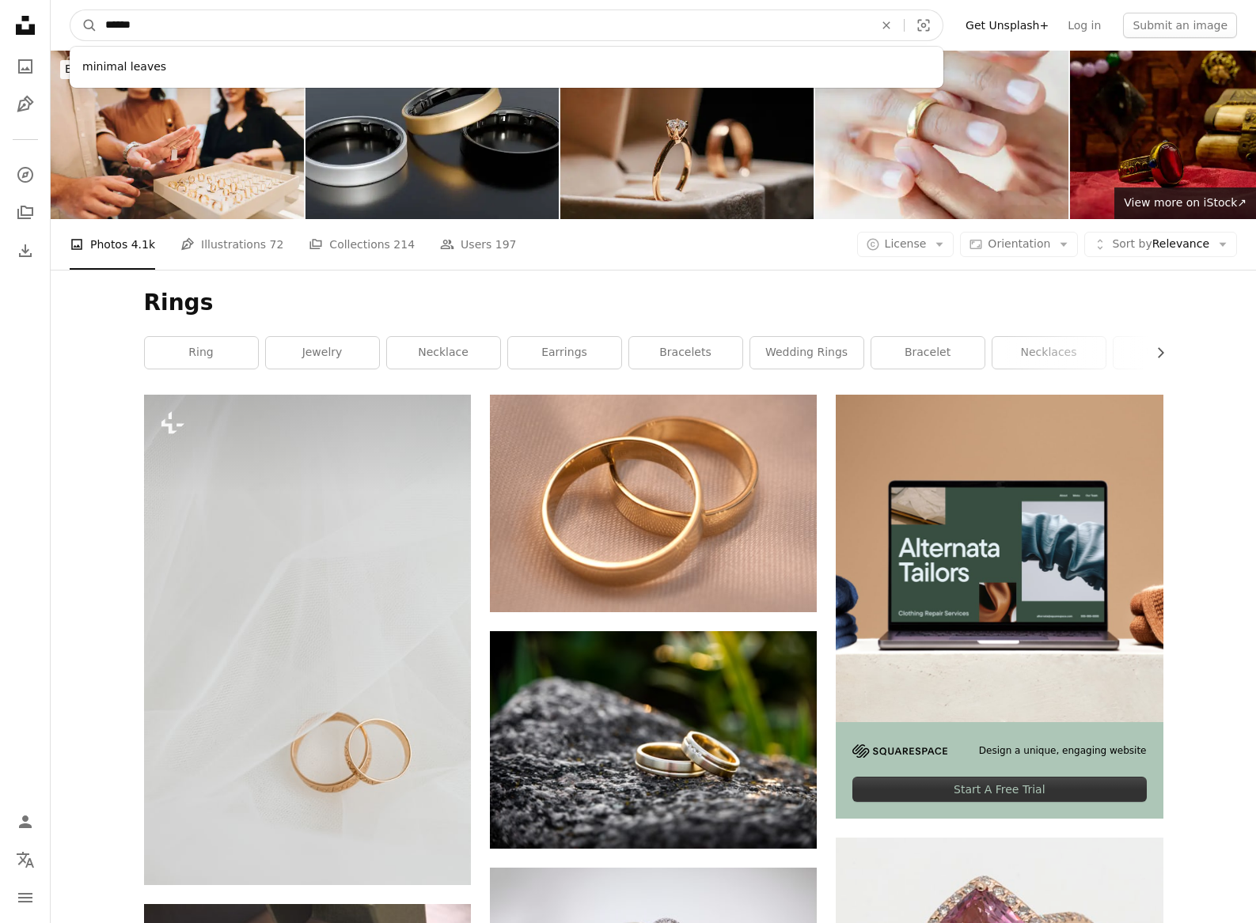
type input "******"
click at [84, 25] on button "A magnifying glass" at bounding box center [83, 25] width 27 height 30
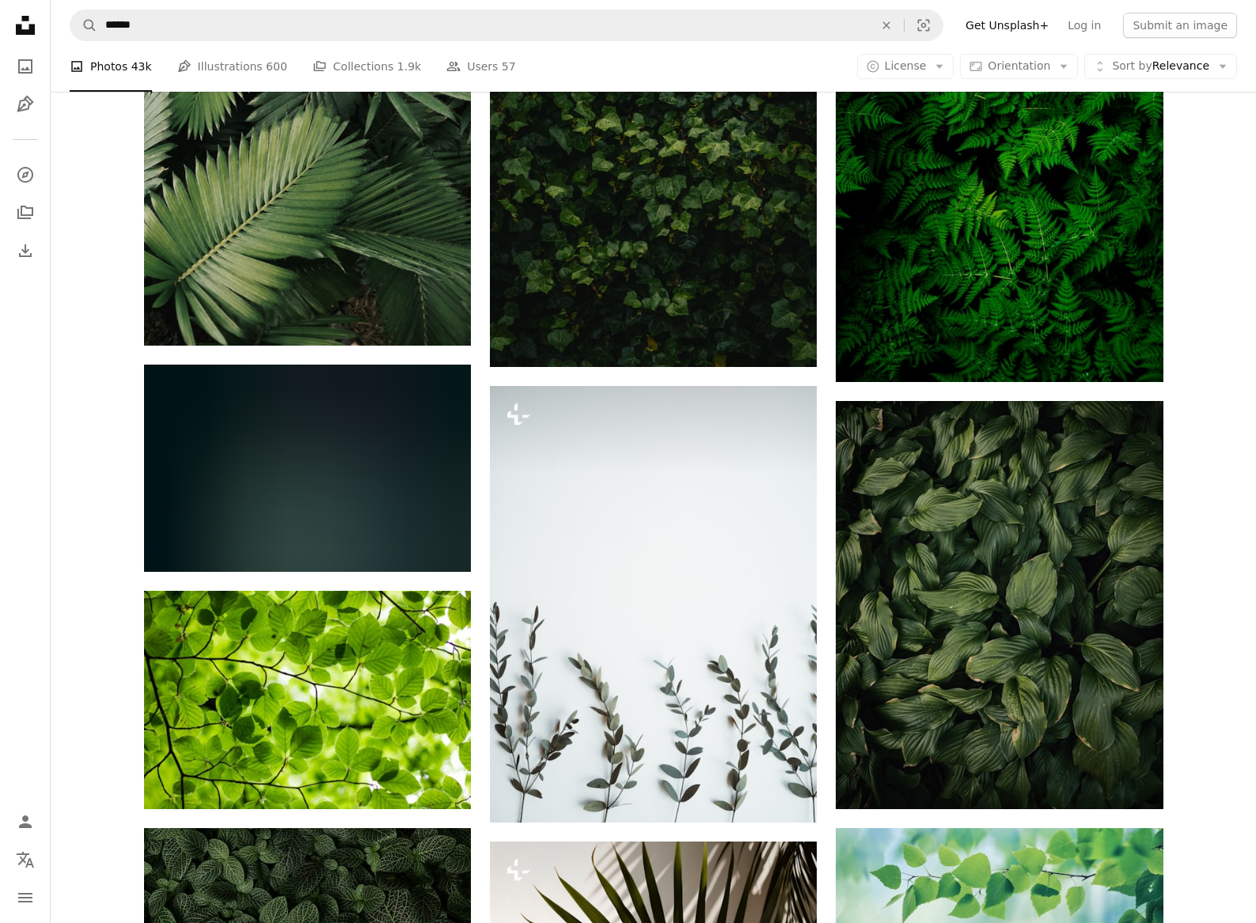
scroll to position [2631, 0]
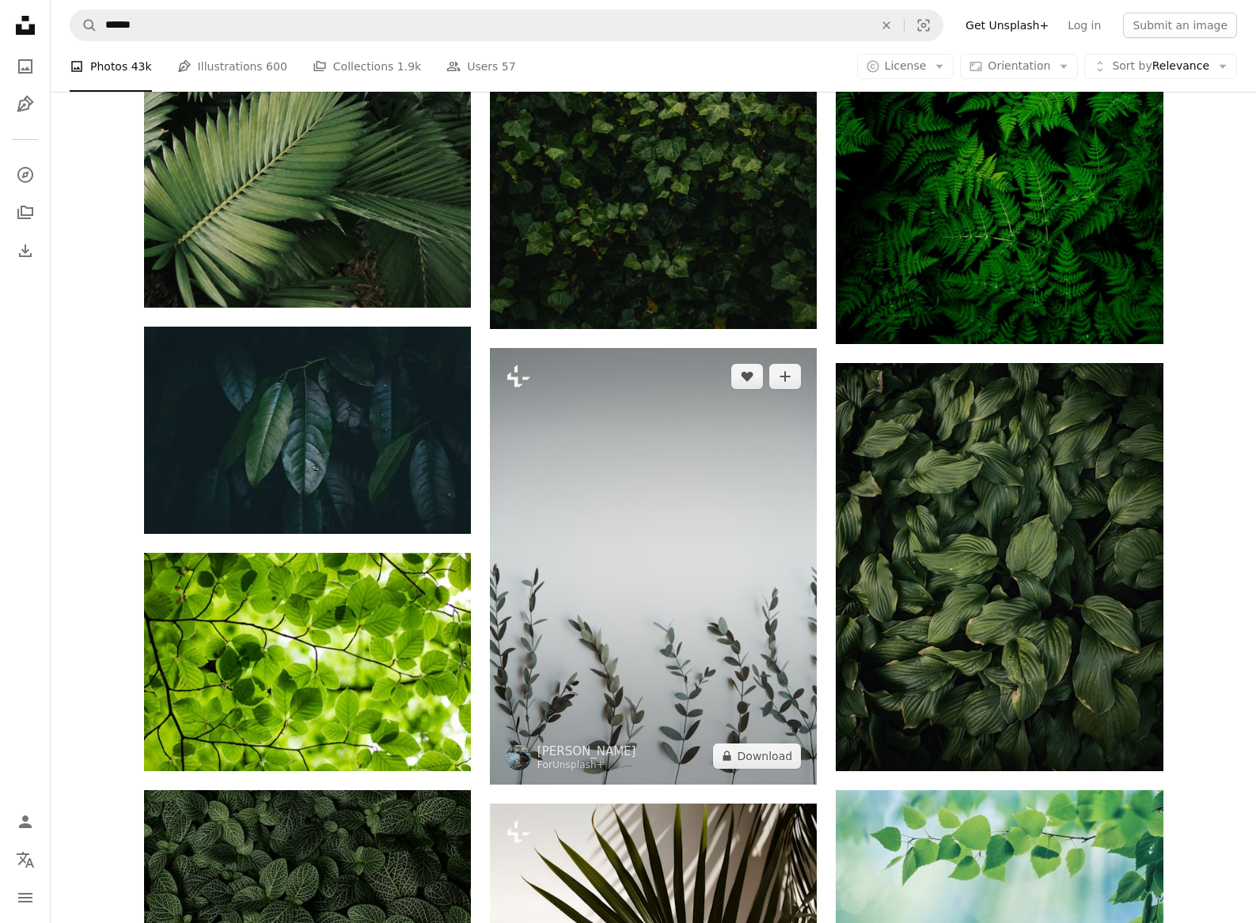
click at [642, 588] on img at bounding box center [653, 566] width 327 height 436
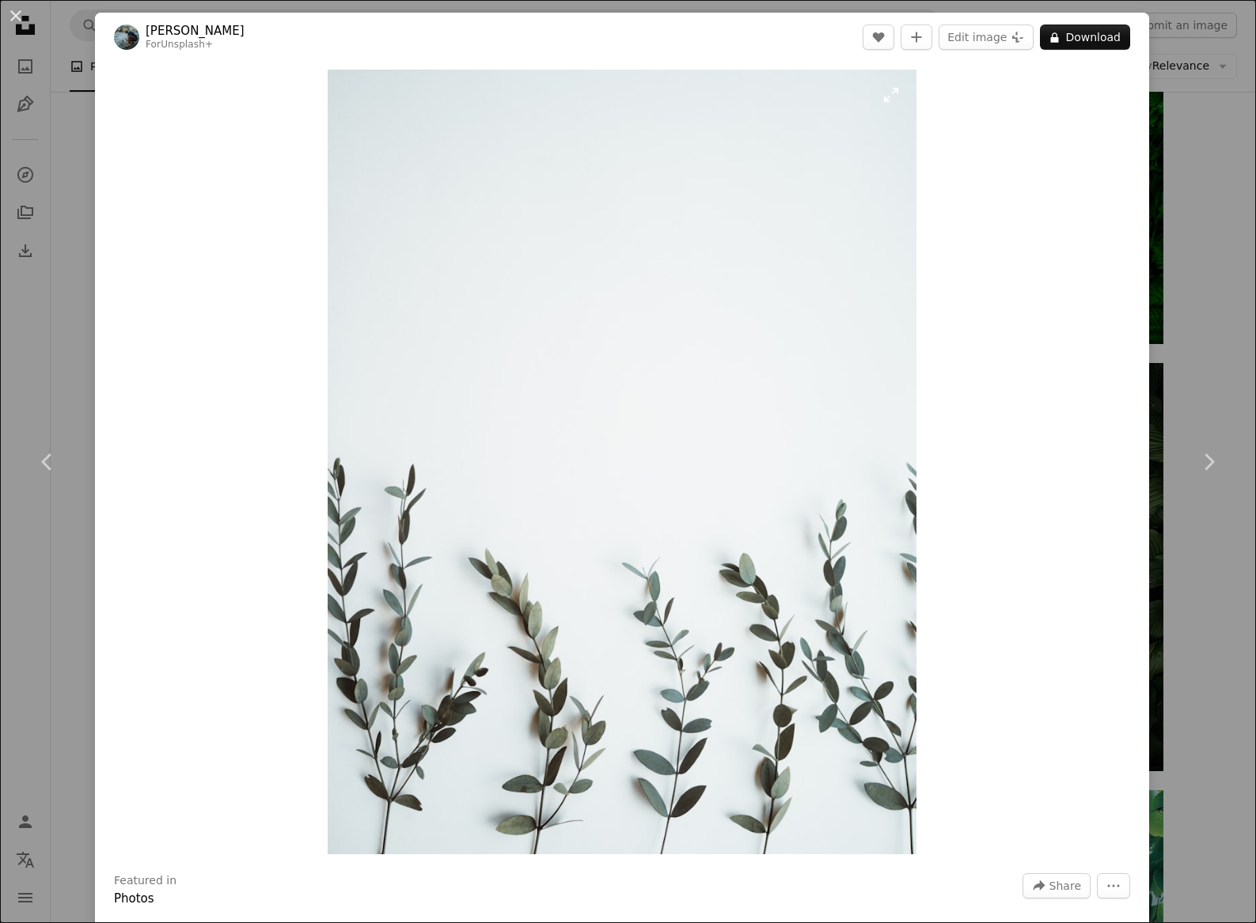
click at [708, 551] on img "Zoom in on this image" at bounding box center [622, 462] width 589 height 785
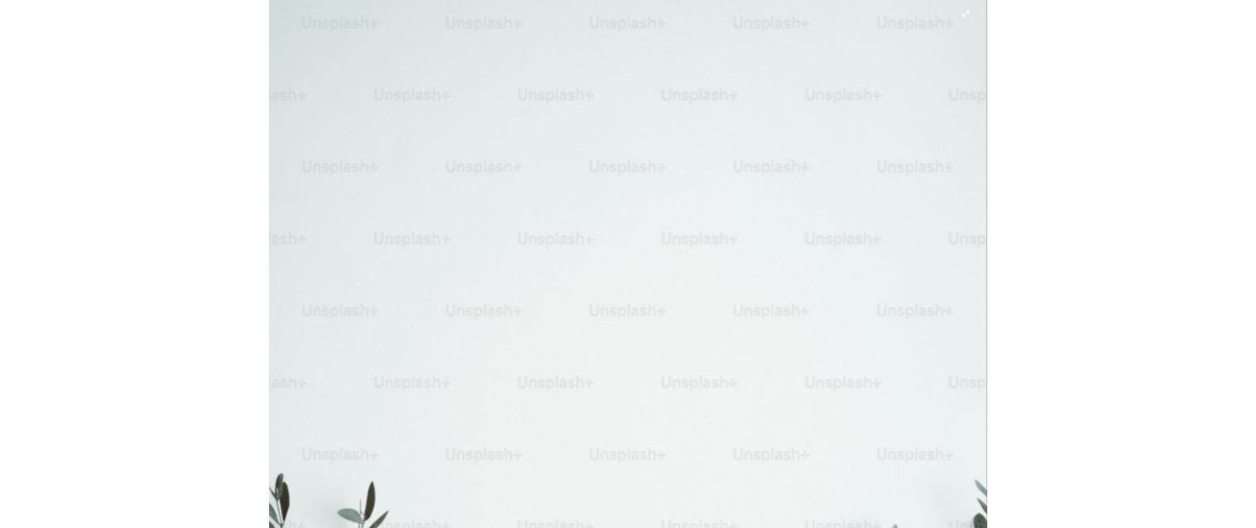
scroll to position [377, 0]
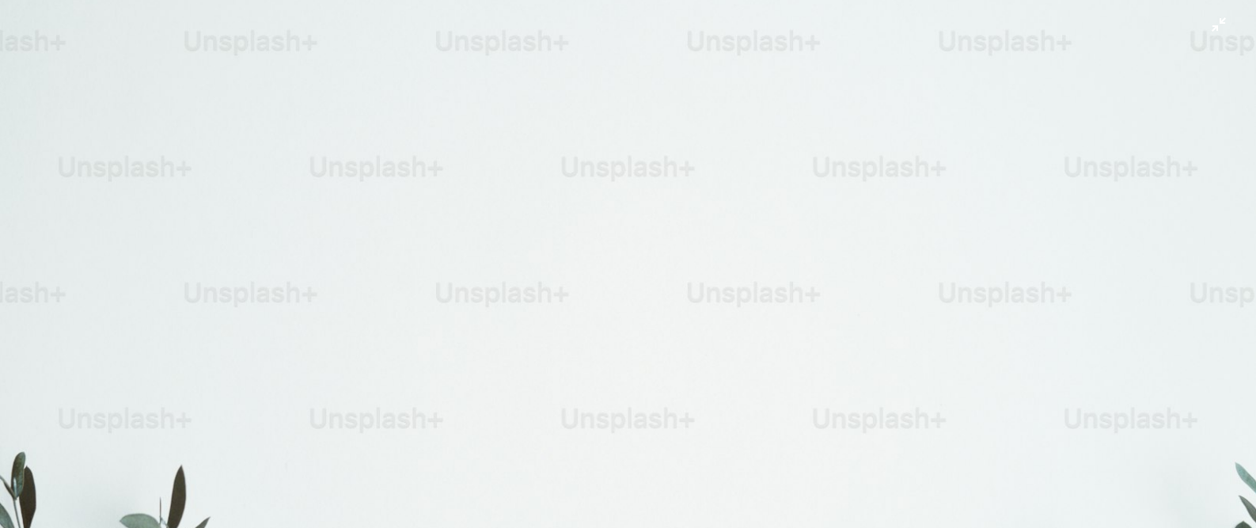
click at [280, 461] on img "Zoom out on this image" at bounding box center [627, 461] width 1257 height 1677
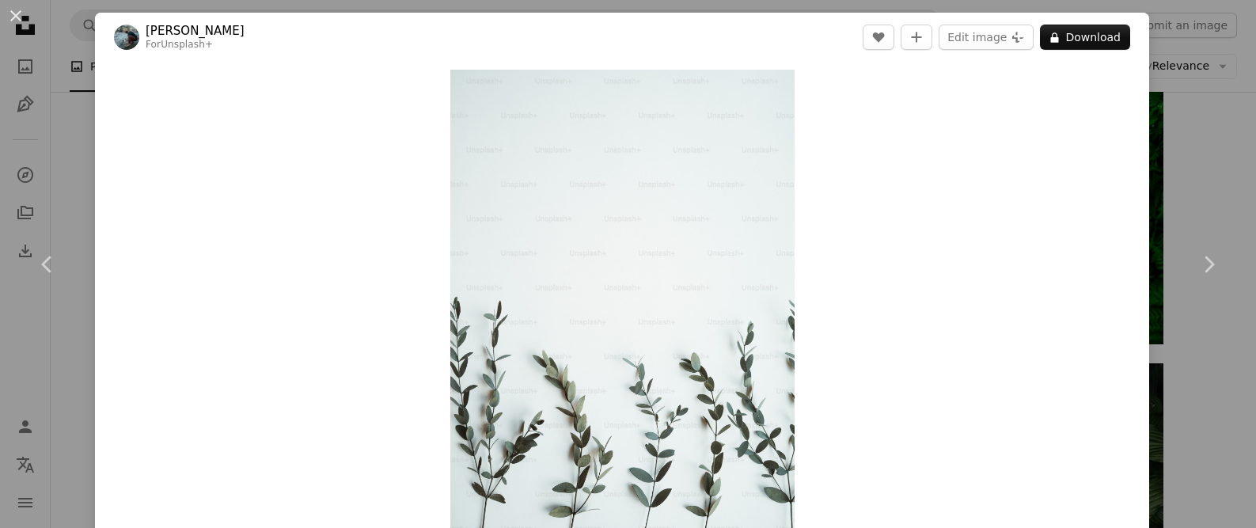
scroll to position [1, 0]
click at [626, 334] on img "Zoom in on this image" at bounding box center [622, 298] width 344 height 459
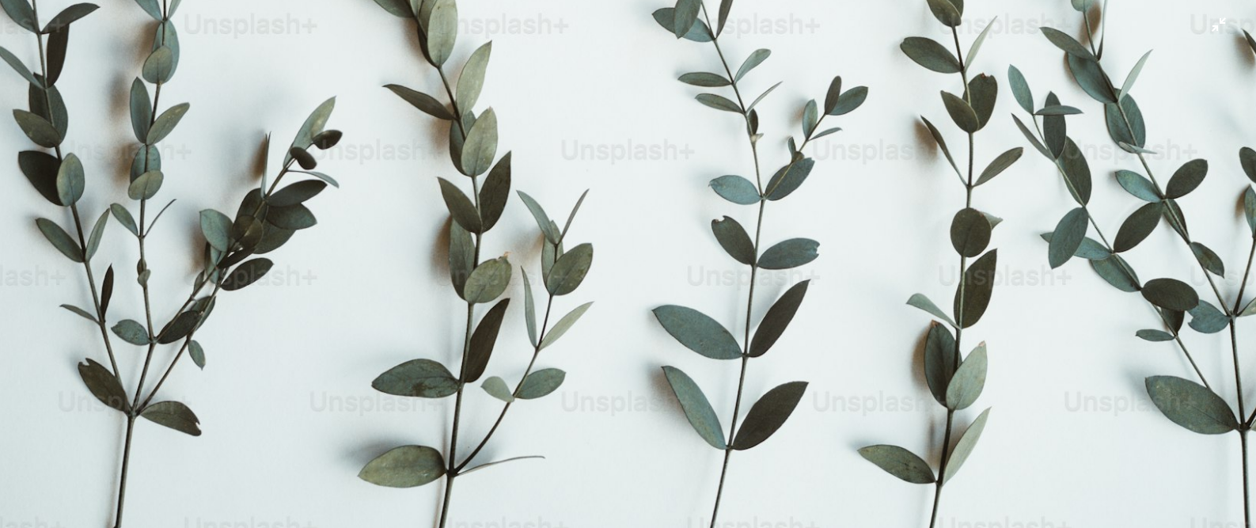
scroll to position [1148, 0]
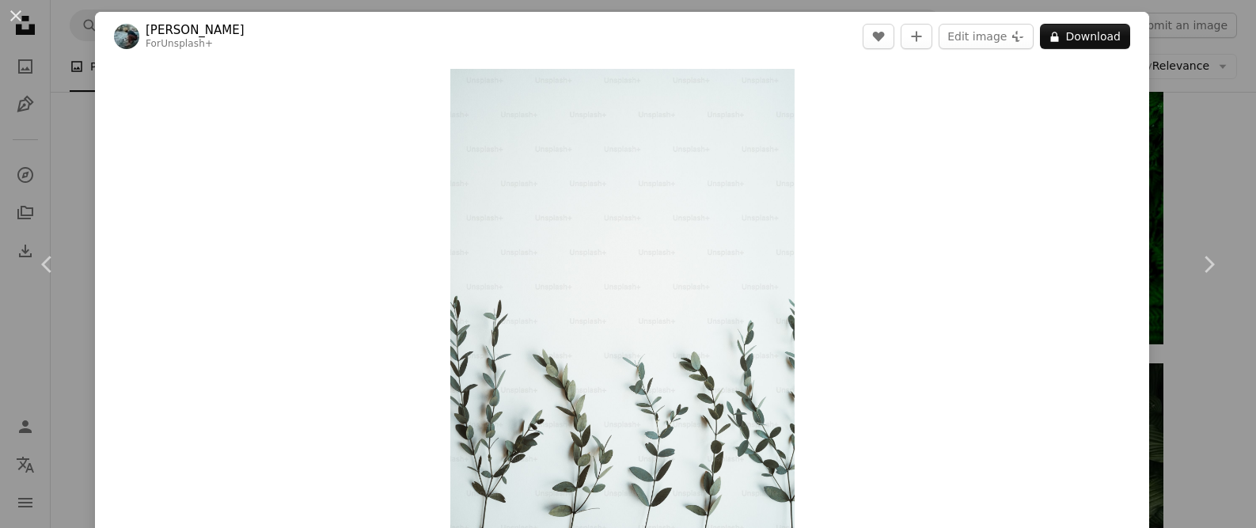
click at [634, 398] on img "Zoom in on this image" at bounding box center [622, 298] width 344 height 459
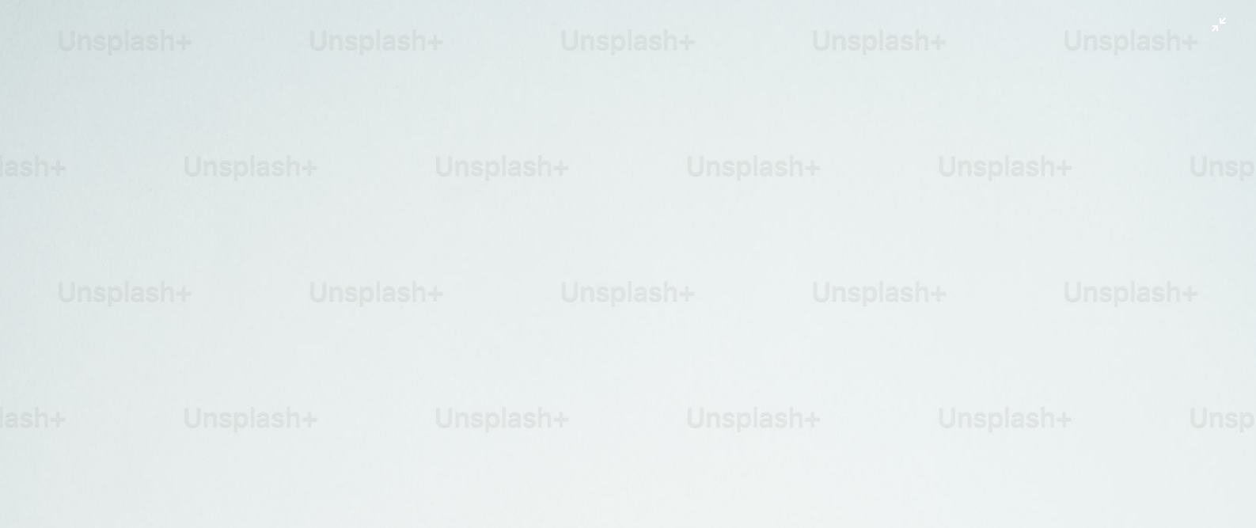
scroll to position [574, 0]
